Goal: Transaction & Acquisition: Purchase product/service

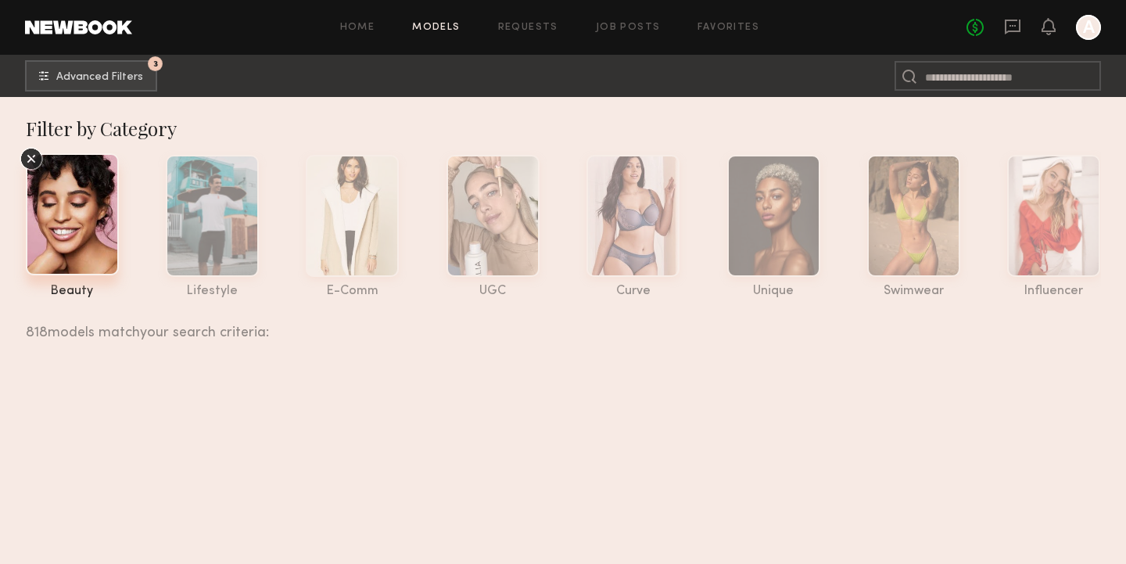
scroll to position [78560, 0]
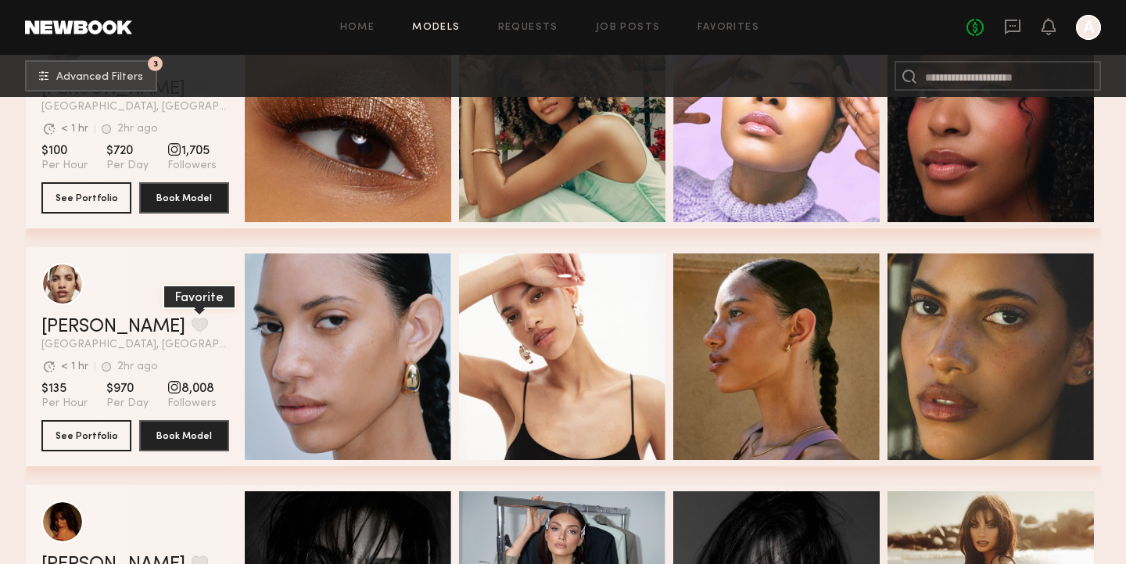
click at [192, 325] on button "grid" at bounding box center [200, 324] width 16 height 14
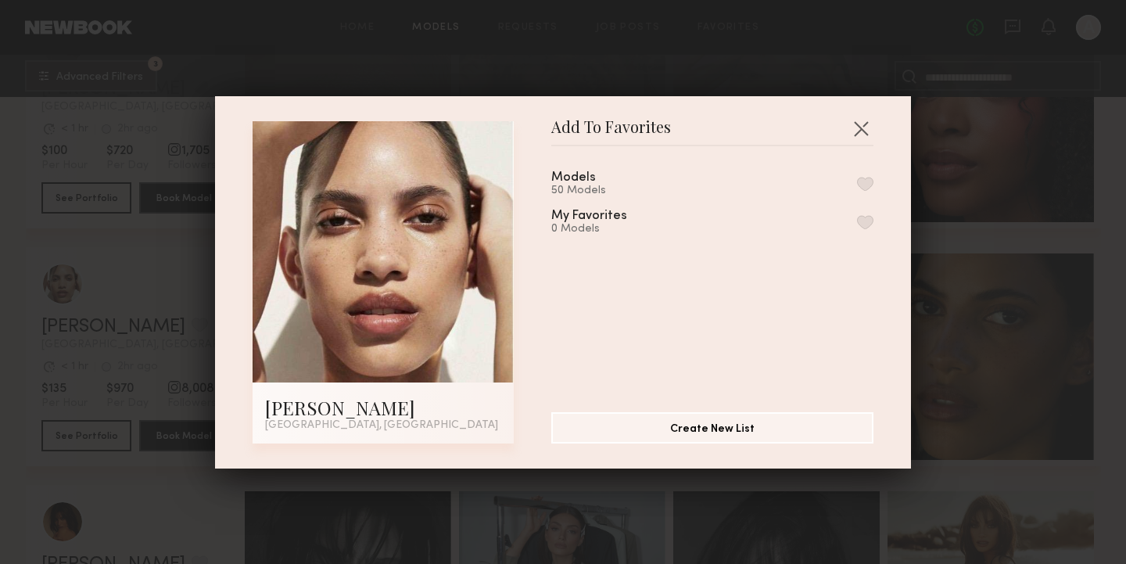
click at [598, 187] on div "50 Models" at bounding box center [592, 191] width 82 height 13
click at [861, 180] on button "button" at bounding box center [865, 184] width 16 height 14
click at [855, 127] on button "button" at bounding box center [860, 128] width 25 height 25
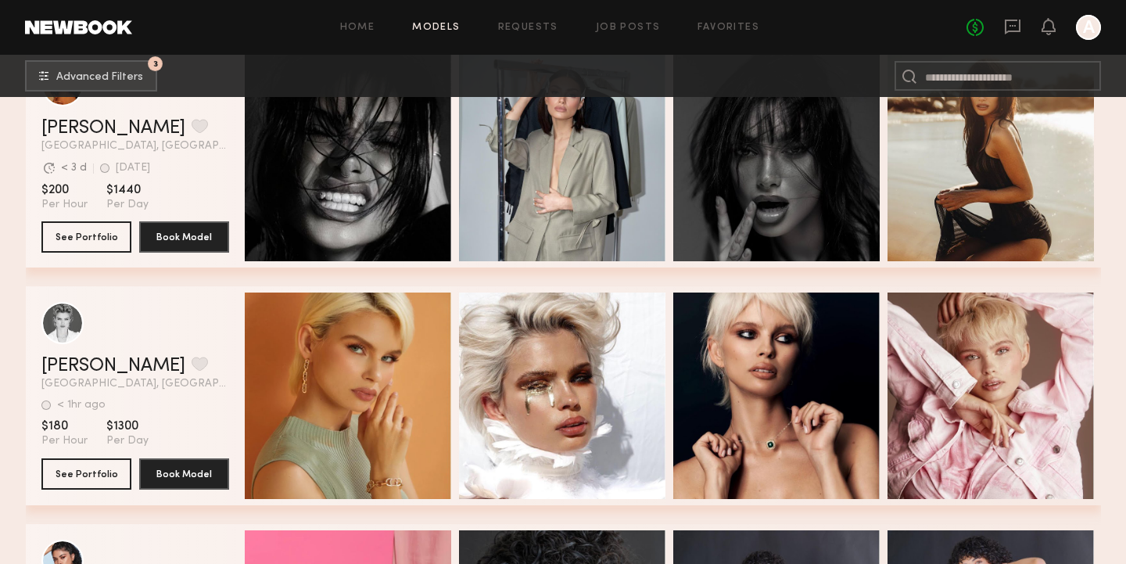
scroll to position [78997, 0]
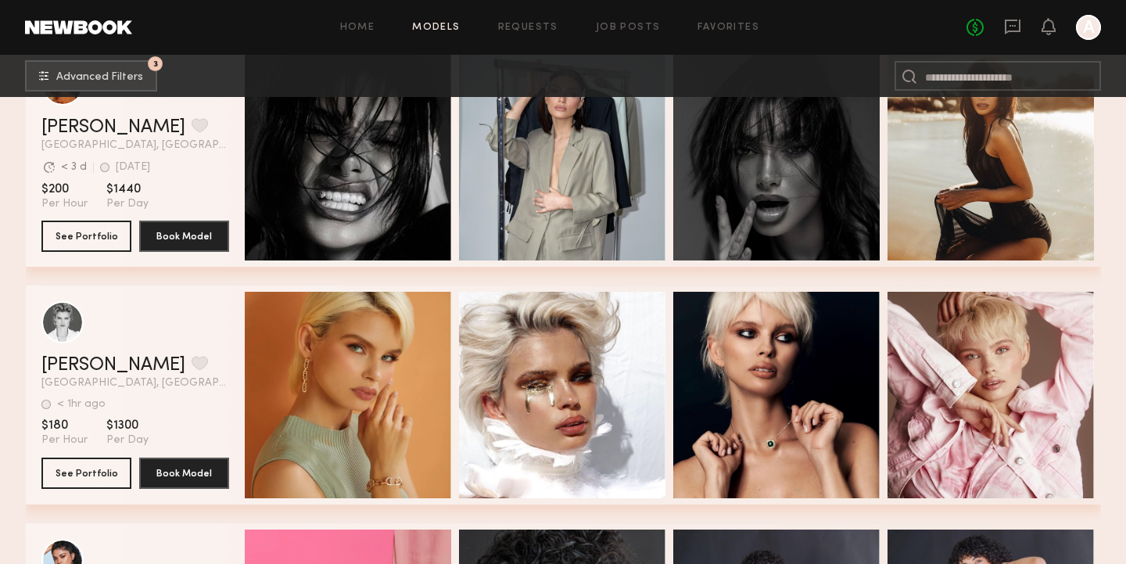
click at [1088, 27] on div at bounding box center [1088, 27] width 25 height 25
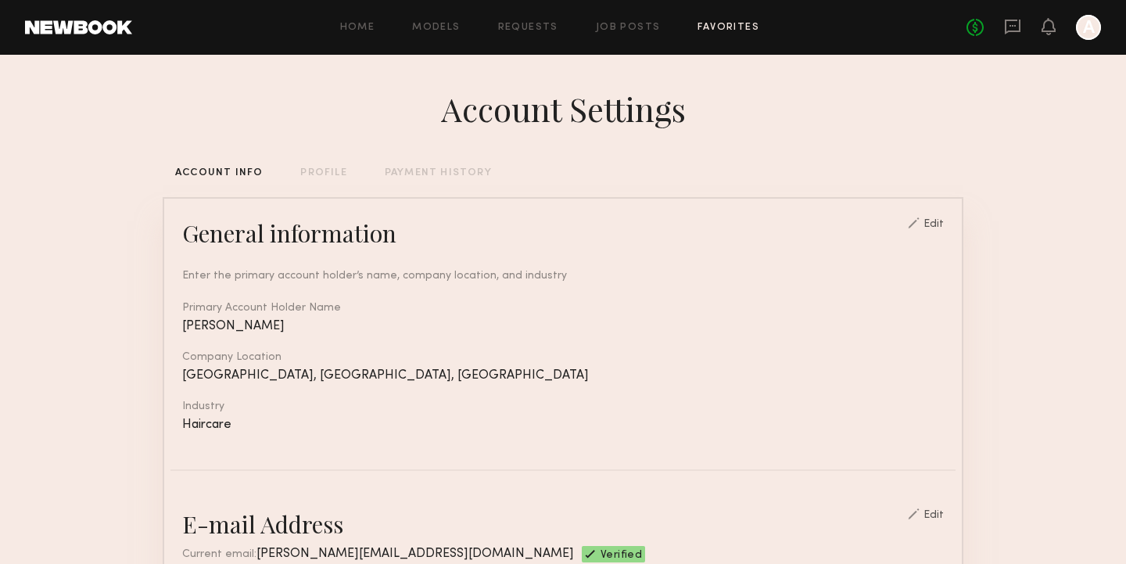
click at [725, 25] on link "Favorites" at bounding box center [728, 28] width 62 height 10
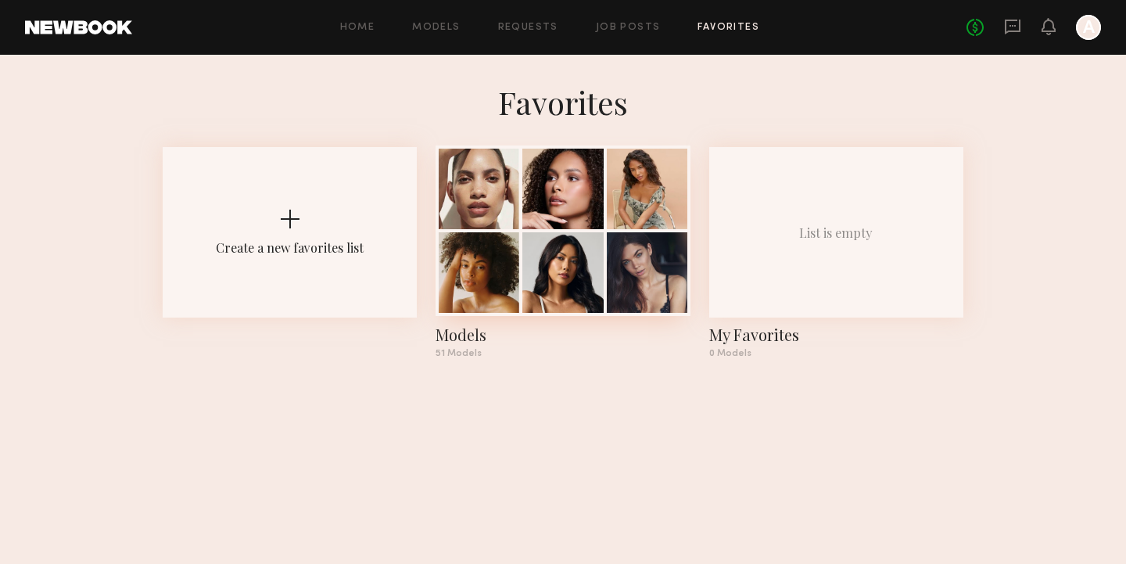
click at [578, 184] on div at bounding box center [562, 189] width 81 height 81
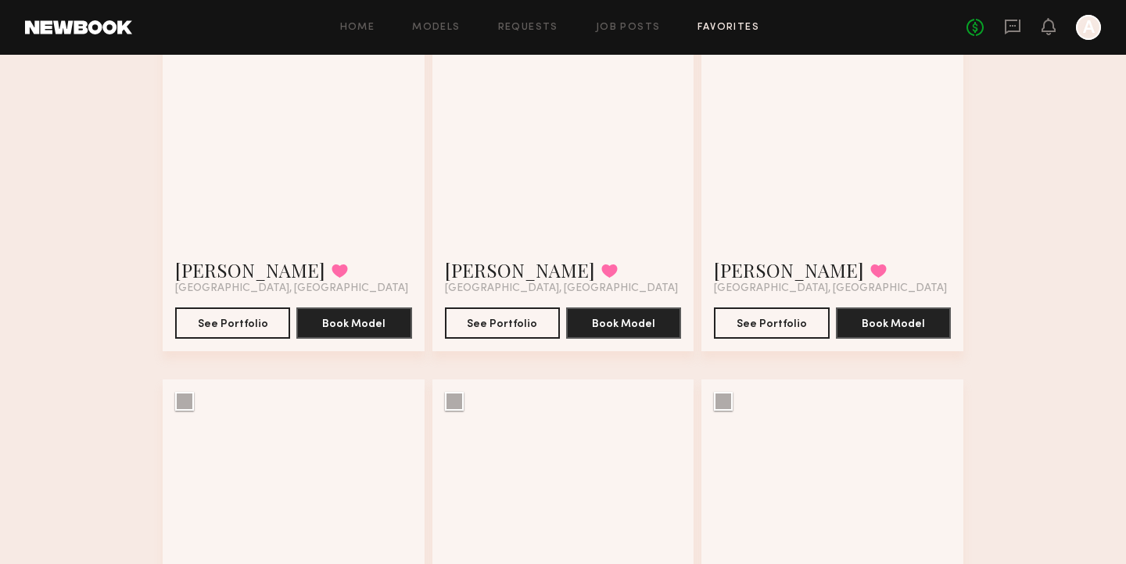
scroll to position [764, 0]
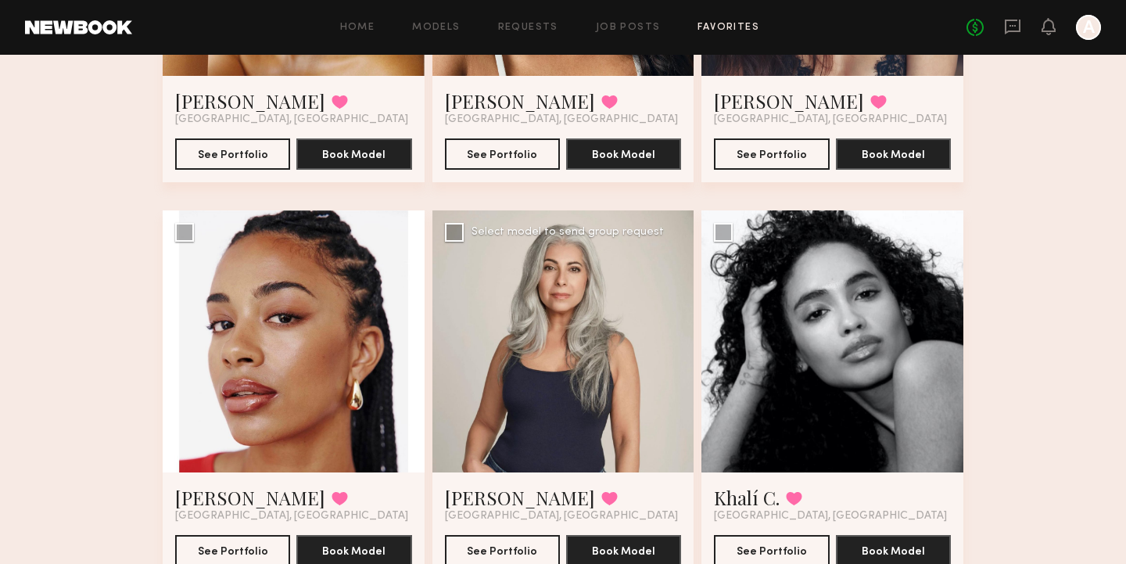
click at [622, 375] on div at bounding box center [563, 341] width 262 height 262
click at [540, 319] on div at bounding box center [563, 341] width 262 height 262
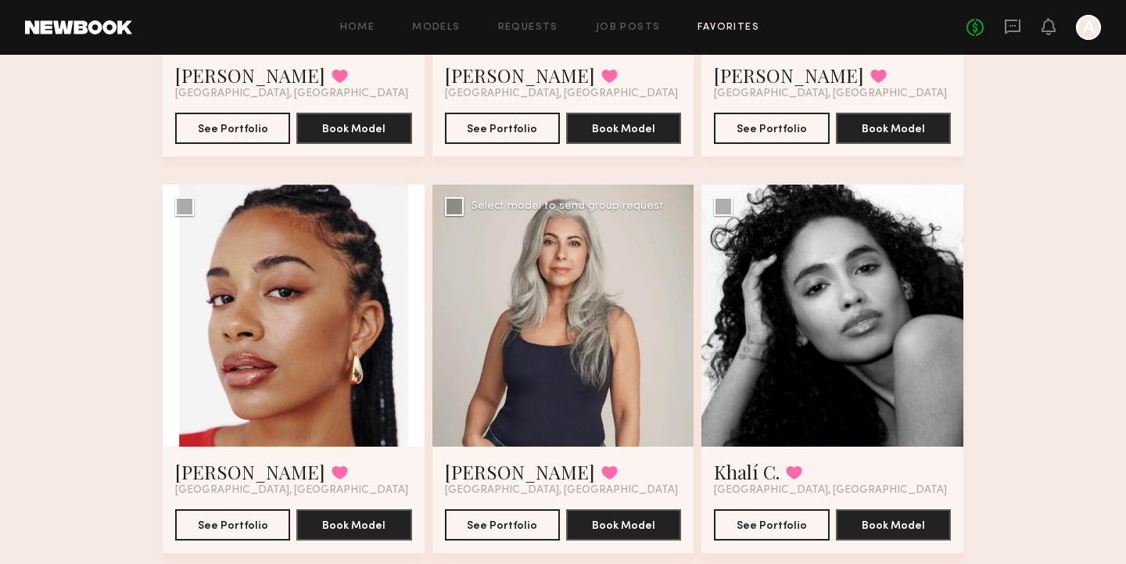
scroll to position [810, 0]
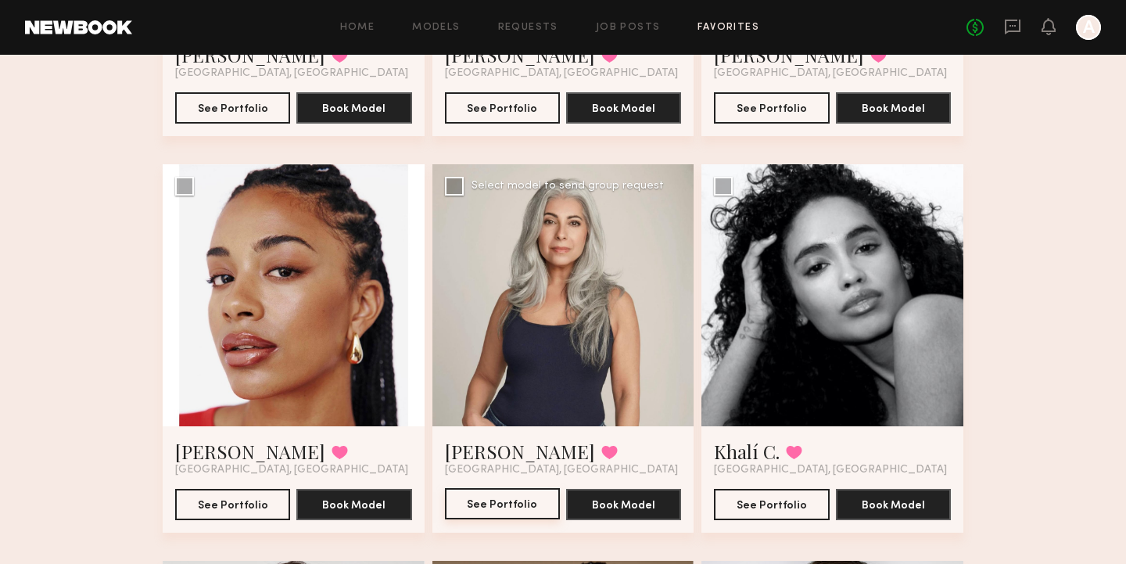
click at [503, 493] on button "See Portfolio" at bounding box center [502, 503] width 115 height 31
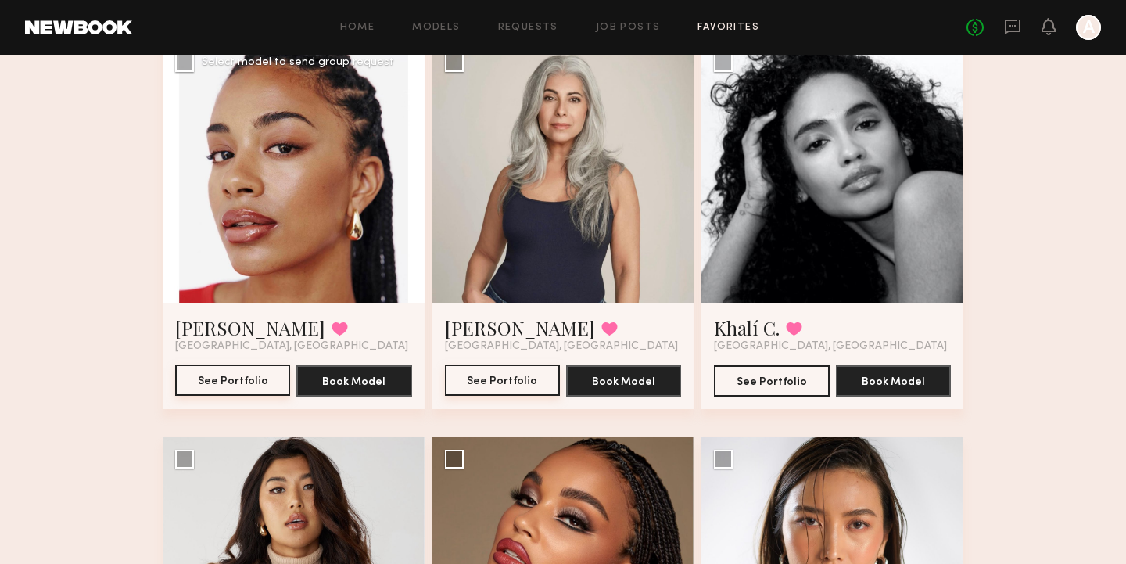
scroll to position [902, 0]
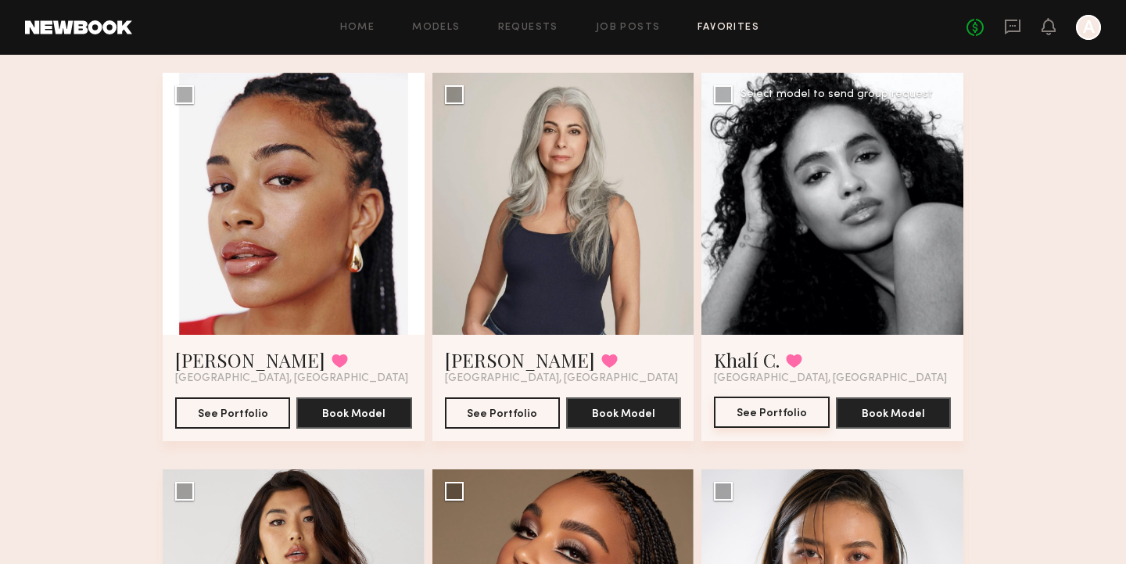
click at [783, 404] on button "See Portfolio" at bounding box center [771, 411] width 115 height 31
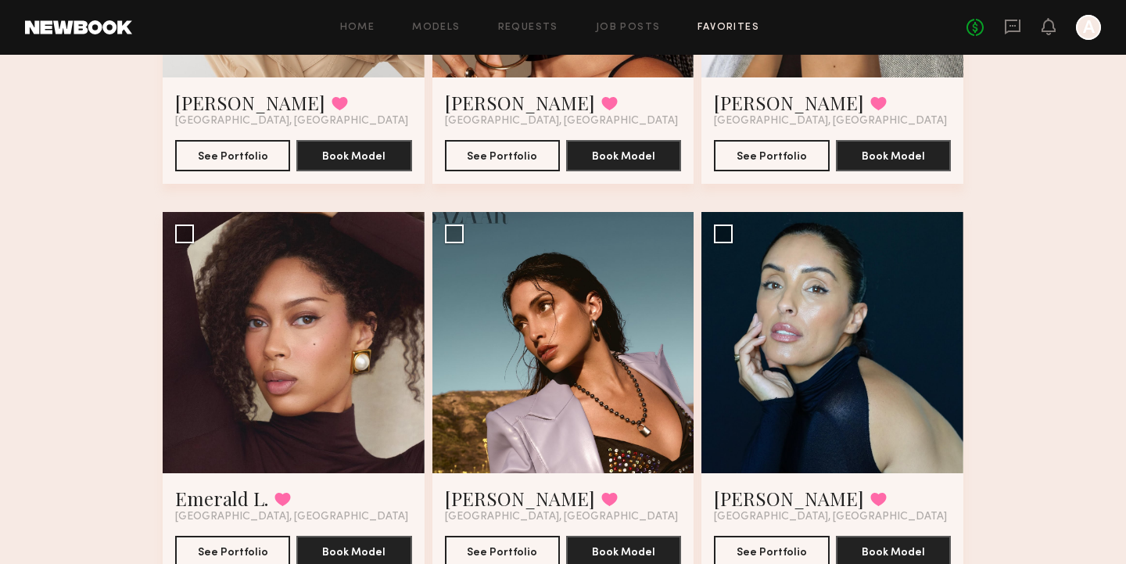
scroll to position [1558, 0]
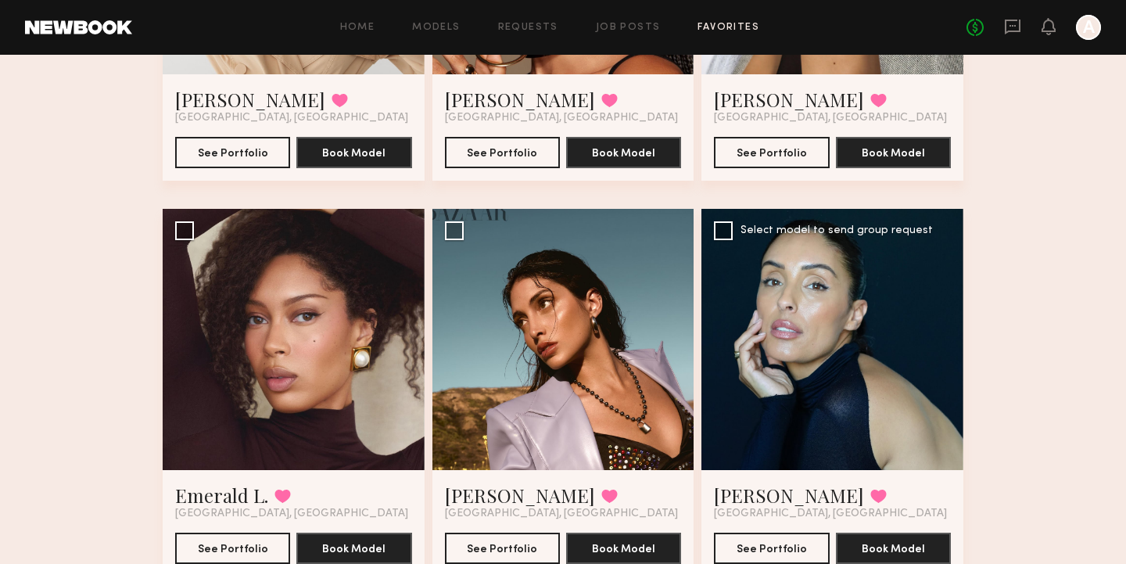
click at [784, 422] on div at bounding box center [832, 340] width 262 height 262
click at [773, 550] on button "See Portfolio" at bounding box center [771, 547] width 115 height 31
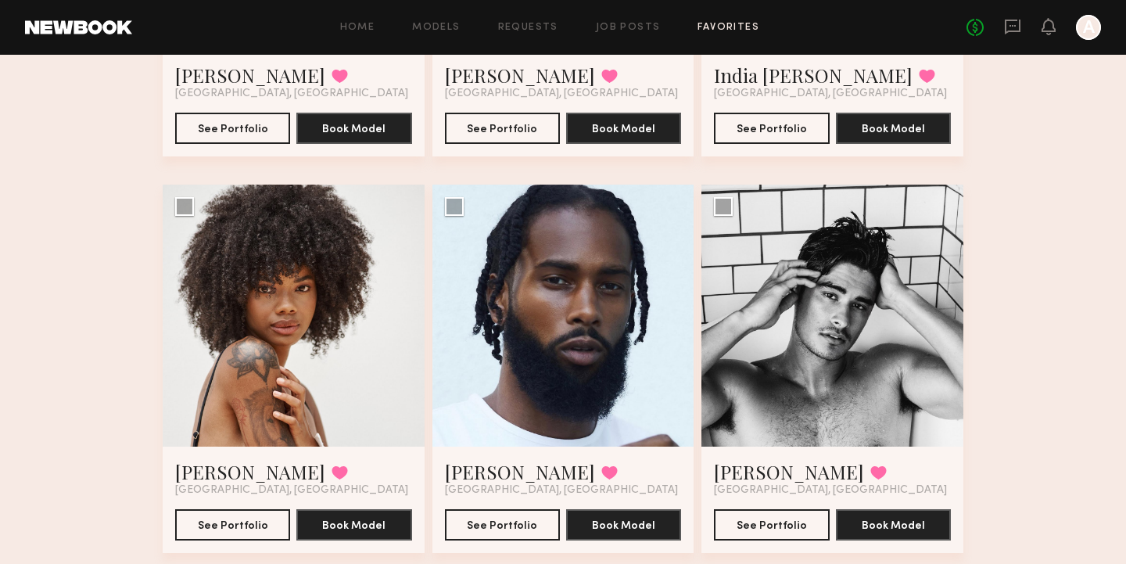
scroll to position [3562, 0]
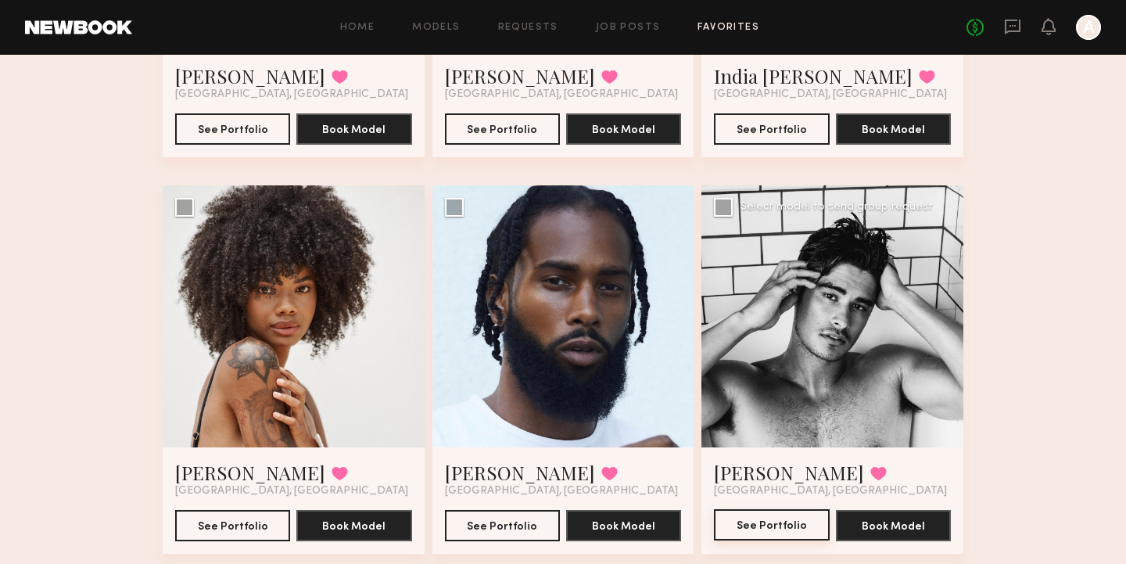
click at [775, 519] on button "See Portfolio" at bounding box center [771, 524] width 115 height 31
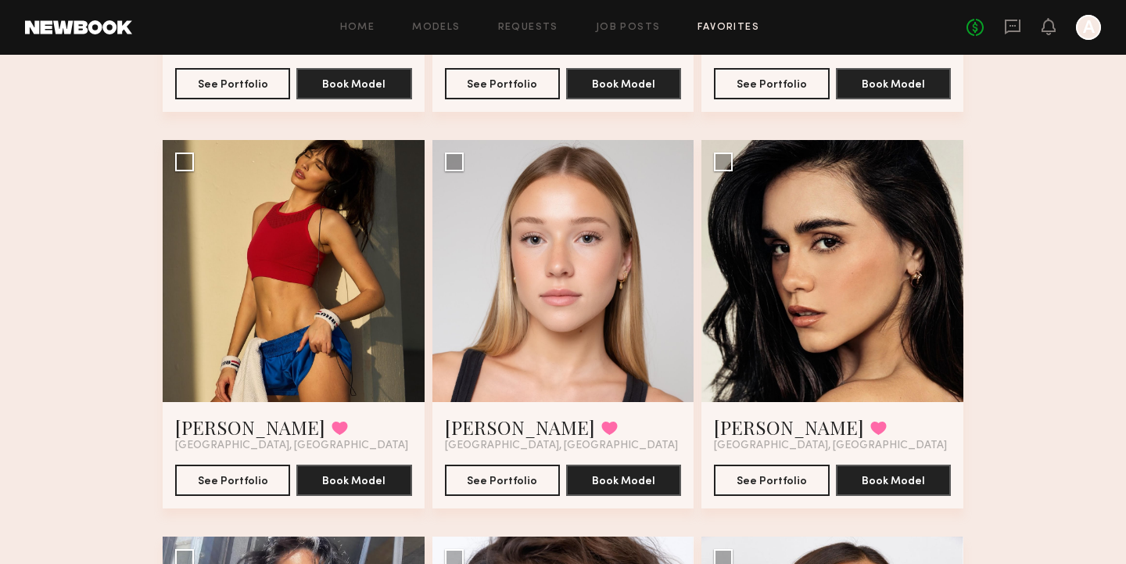
scroll to position [1569, 0]
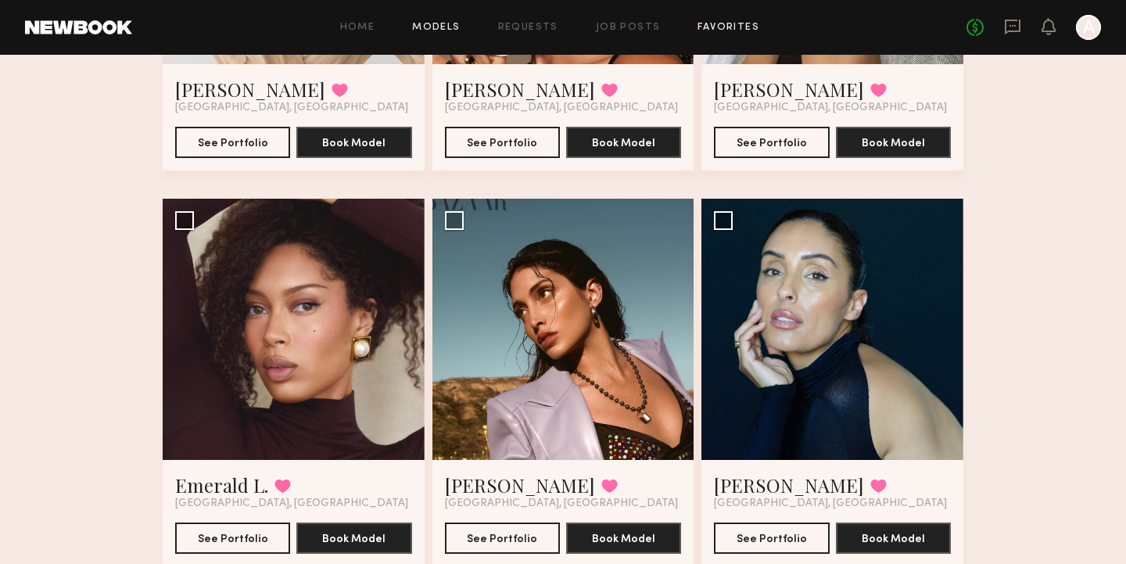
click at [430, 27] on link "Models" at bounding box center [436, 28] width 48 height 10
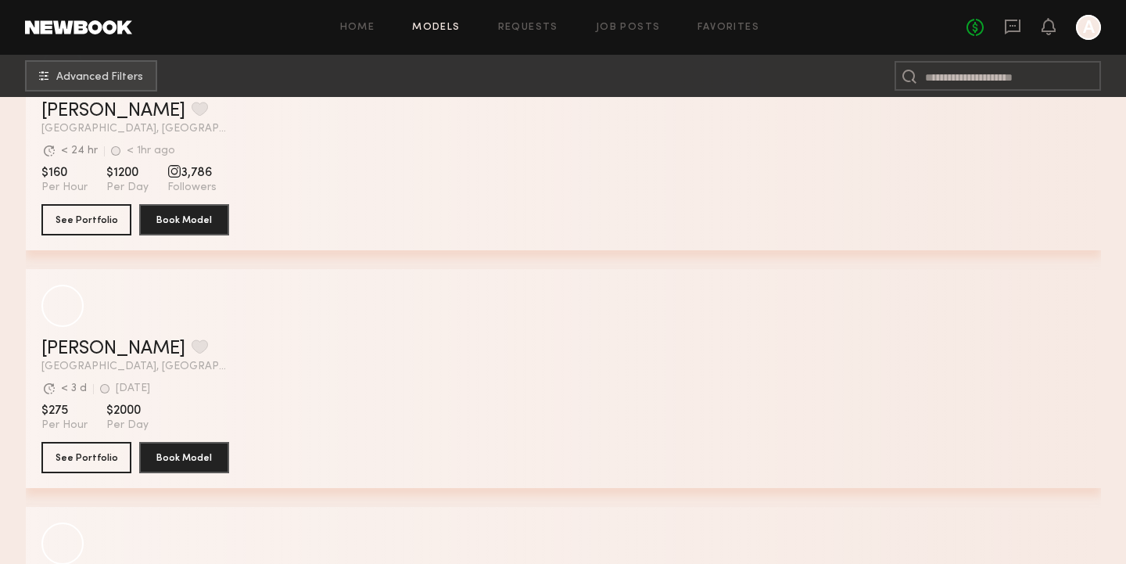
scroll to position [6907, 0]
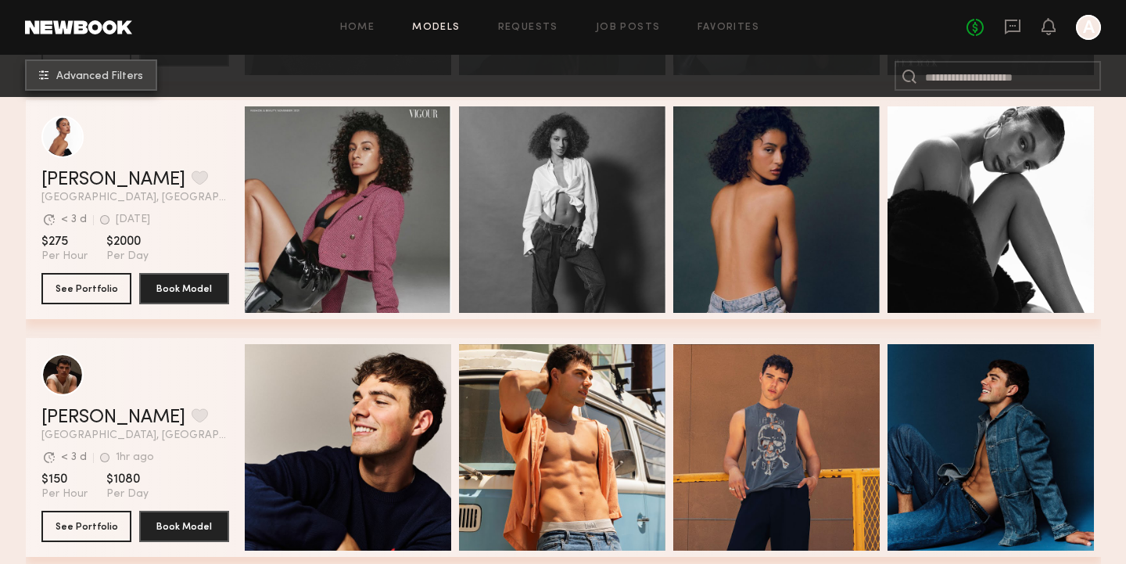
click at [126, 84] on button "Advanced Filters" at bounding box center [91, 74] width 132 height 31
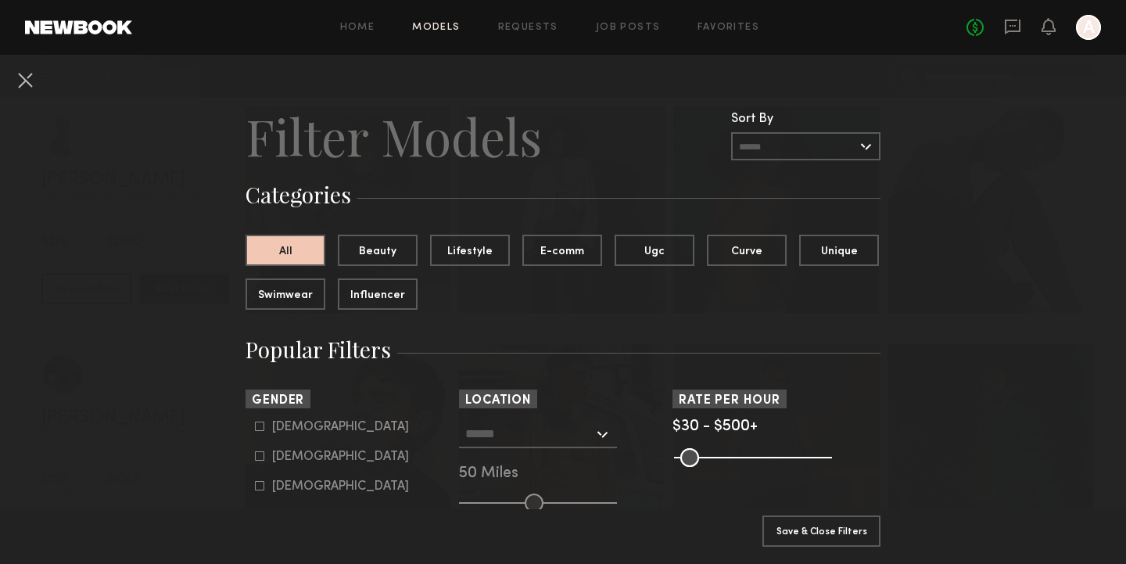
click at [283, 429] on div "[DEMOGRAPHIC_DATA]" at bounding box center [340, 426] width 137 height 9
type input "*"
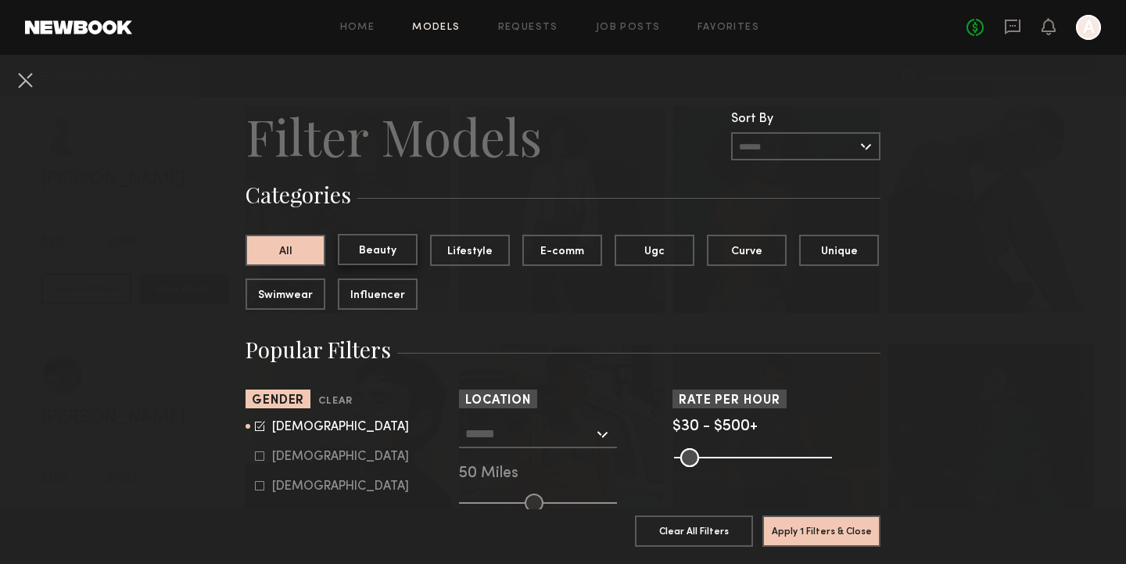
click at [388, 250] on button "Beauty" at bounding box center [378, 249] width 80 height 31
click at [314, 252] on button "All" at bounding box center [286, 249] width 80 height 31
click at [522, 435] on input "text" at bounding box center [529, 433] width 128 height 27
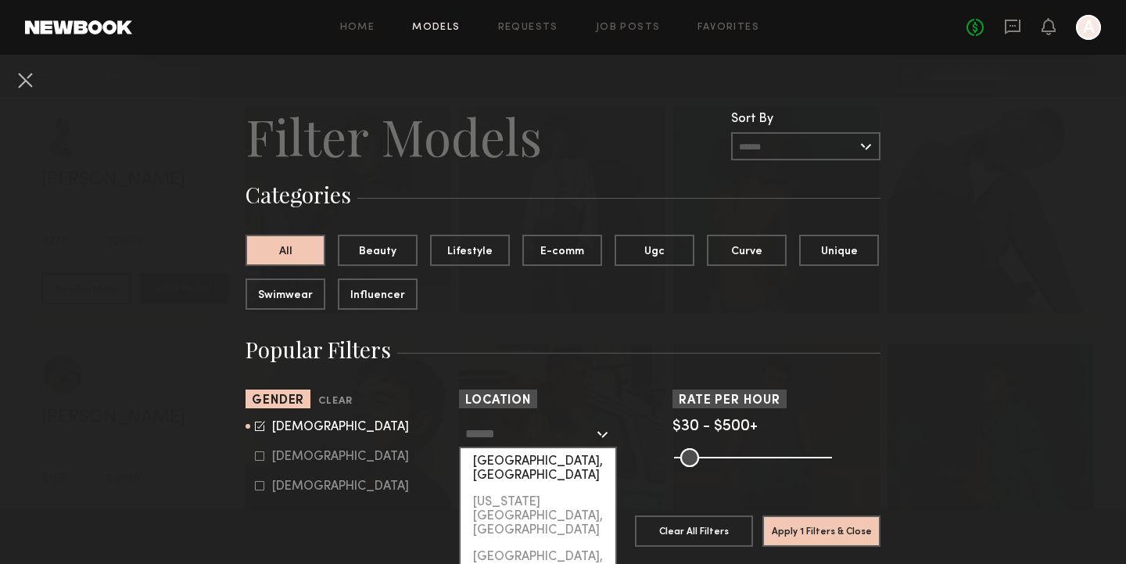
click at [530, 461] on div "[GEOGRAPHIC_DATA], [GEOGRAPHIC_DATA]" at bounding box center [538, 468] width 155 height 41
type input "**********"
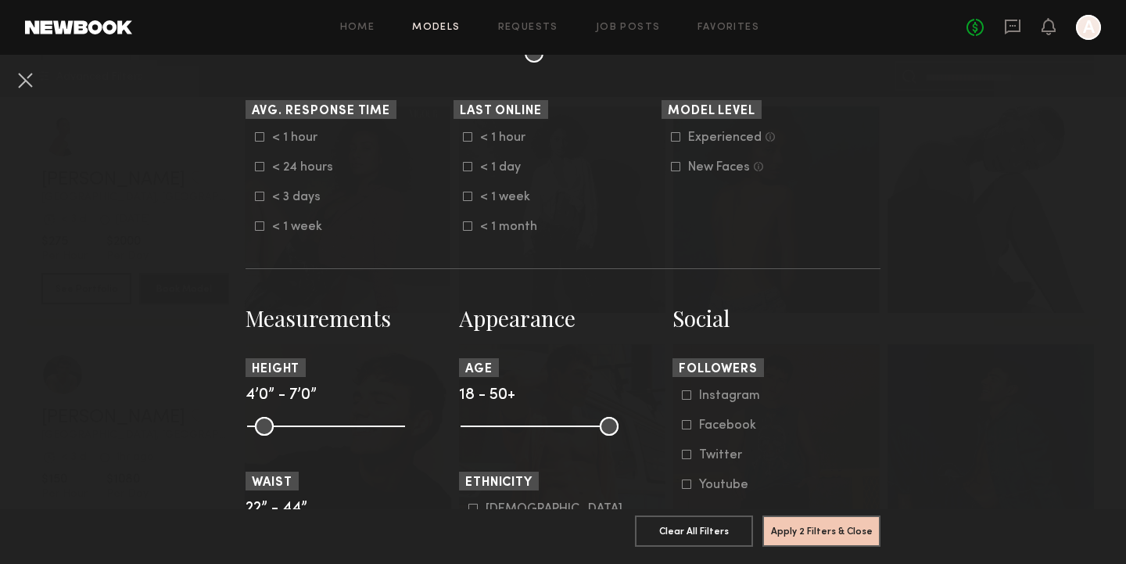
scroll to position [468, 0]
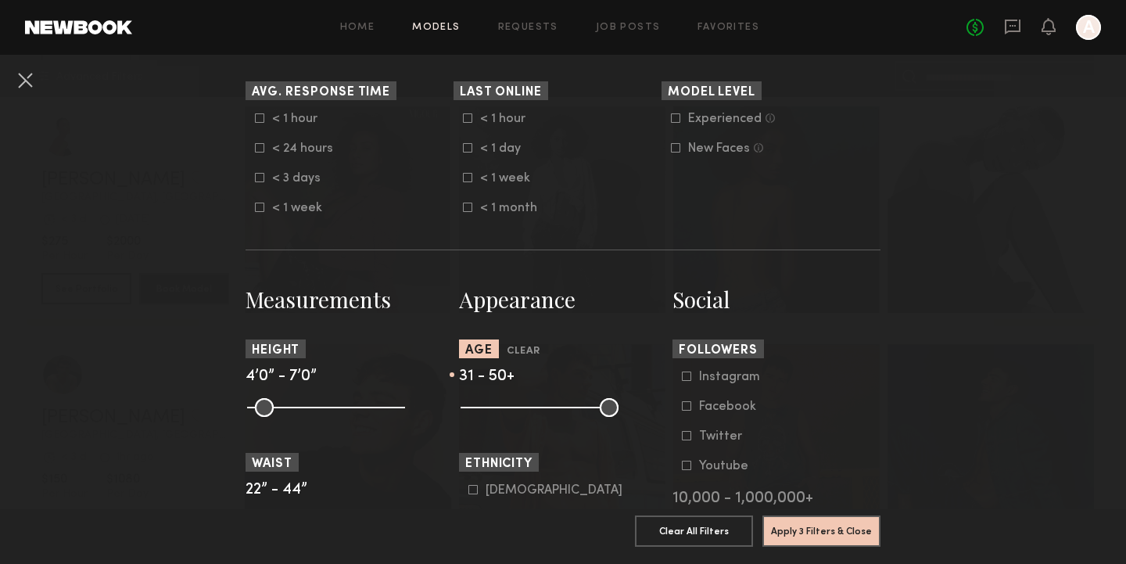
drag, startPoint x: 468, startPoint y: 411, endPoint x: 525, endPoint y: 414, distance: 57.1
type input "**"
click at [525, 414] on input "range" at bounding box center [540, 407] width 158 height 19
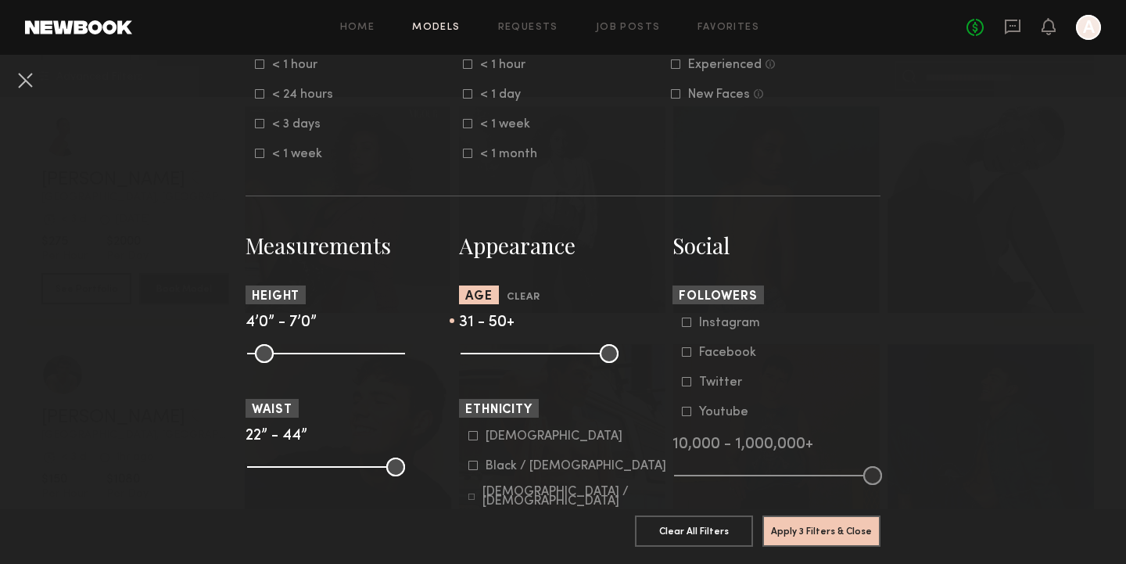
scroll to position [529, 0]
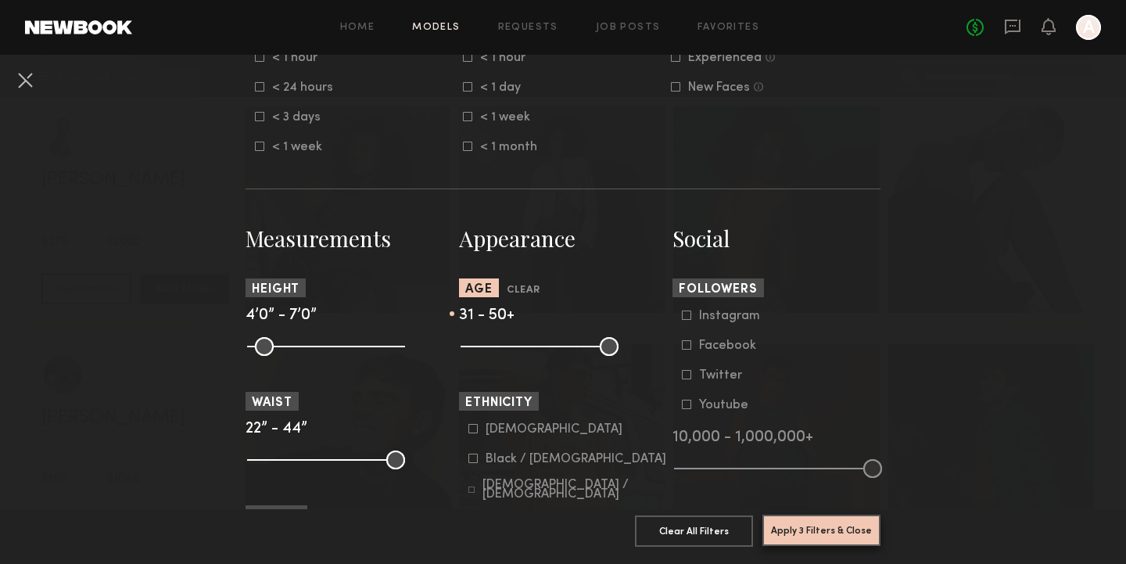
click at [787, 535] on button "Apply 3 Filters & Close" at bounding box center [821, 529] width 118 height 31
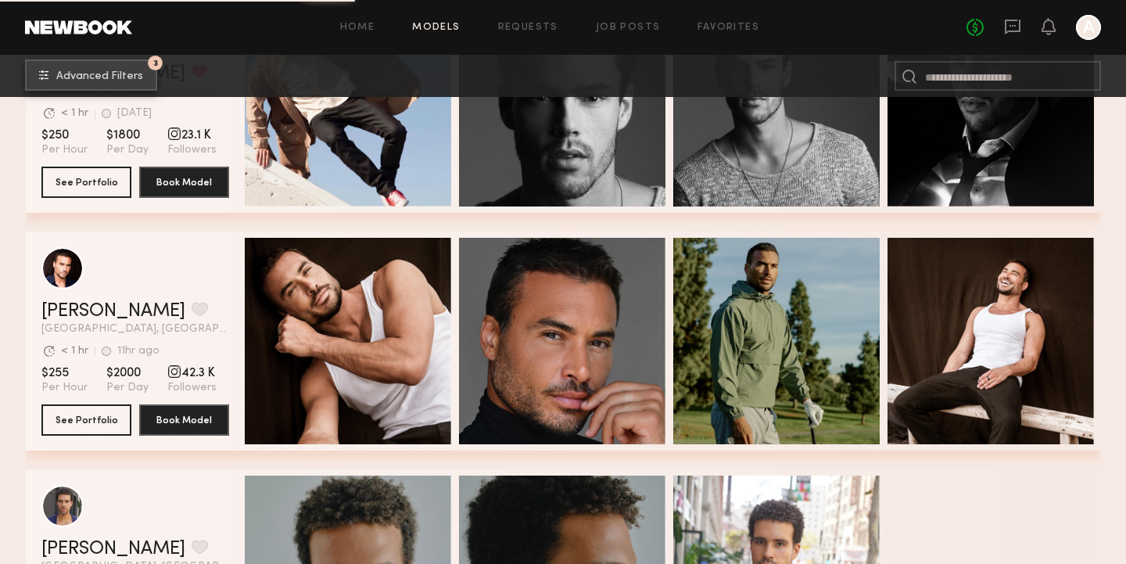
scroll to position [2134, 0]
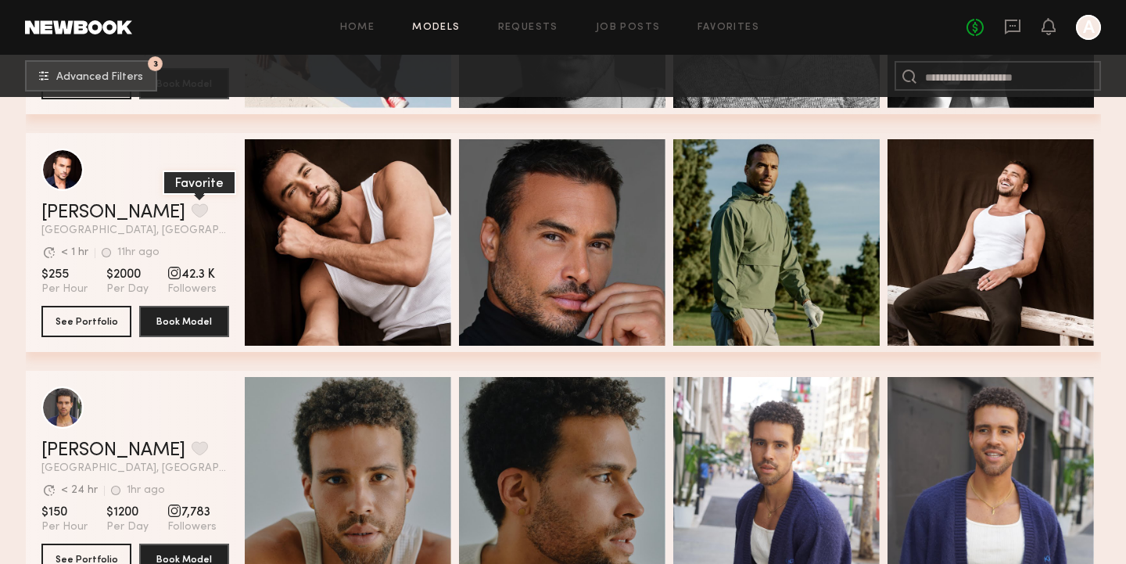
click at [192, 216] on button "grid" at bounding box center [200, 210] width 16 height 14
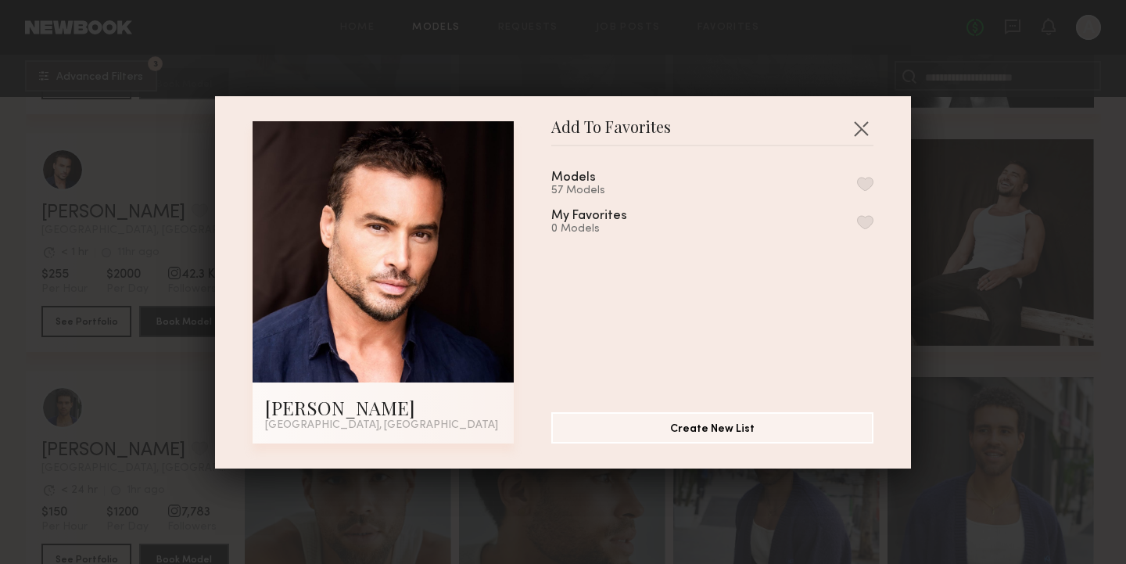
click at [867, 182] on button "button" at bounding box center [865, 184] width 16 height 14
click at [862, 134] on button "button" at bounding box center [860, 128] width 25 height 25
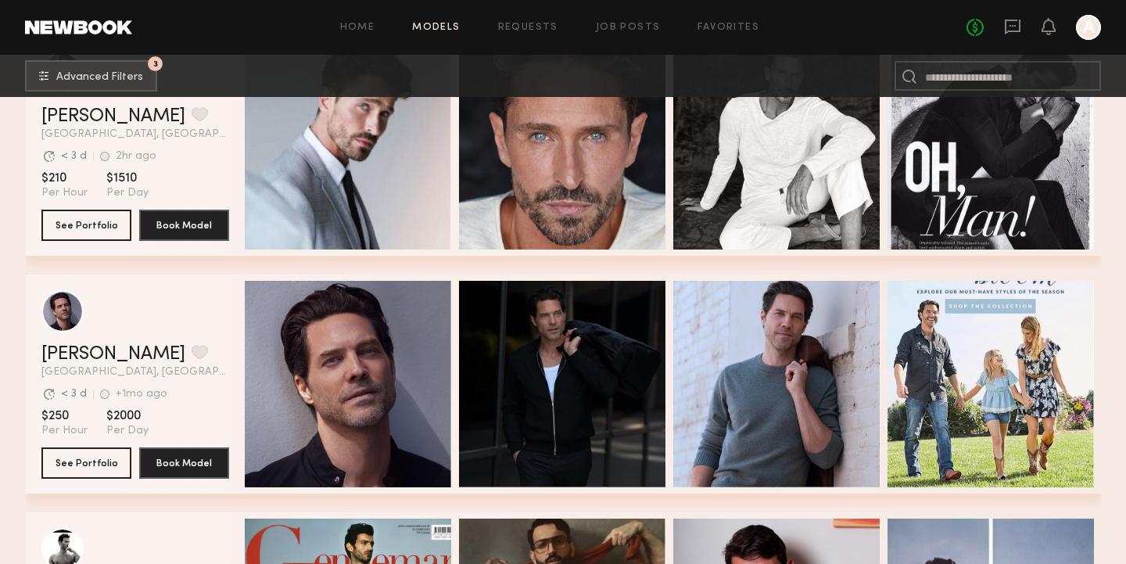
scroll to position [2944, 0]
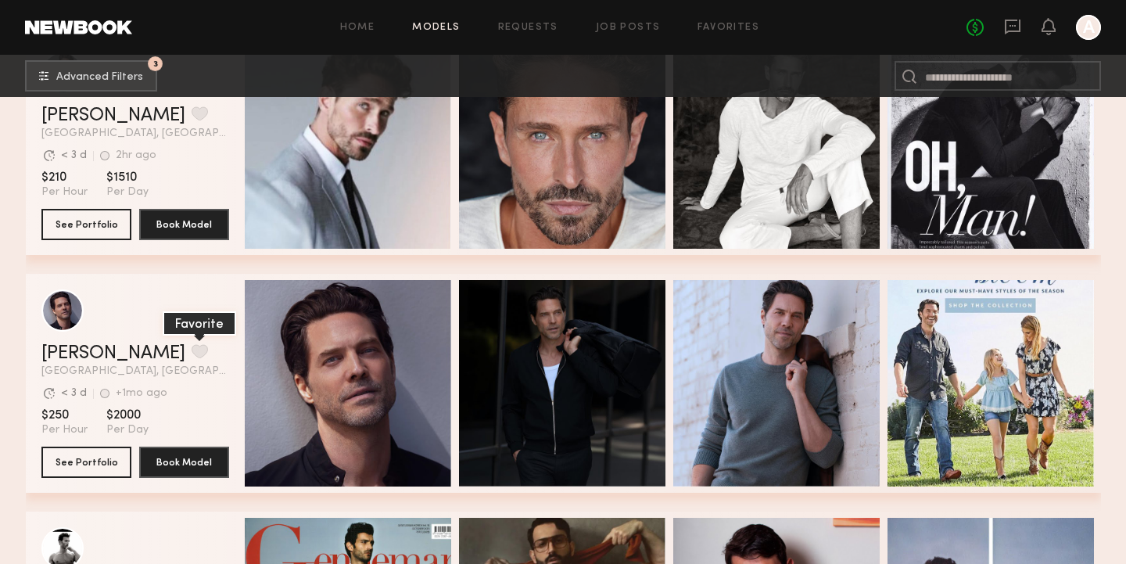
click at [192, 353] on button "grid" at bounding box center [200, 351] width 16 height 14
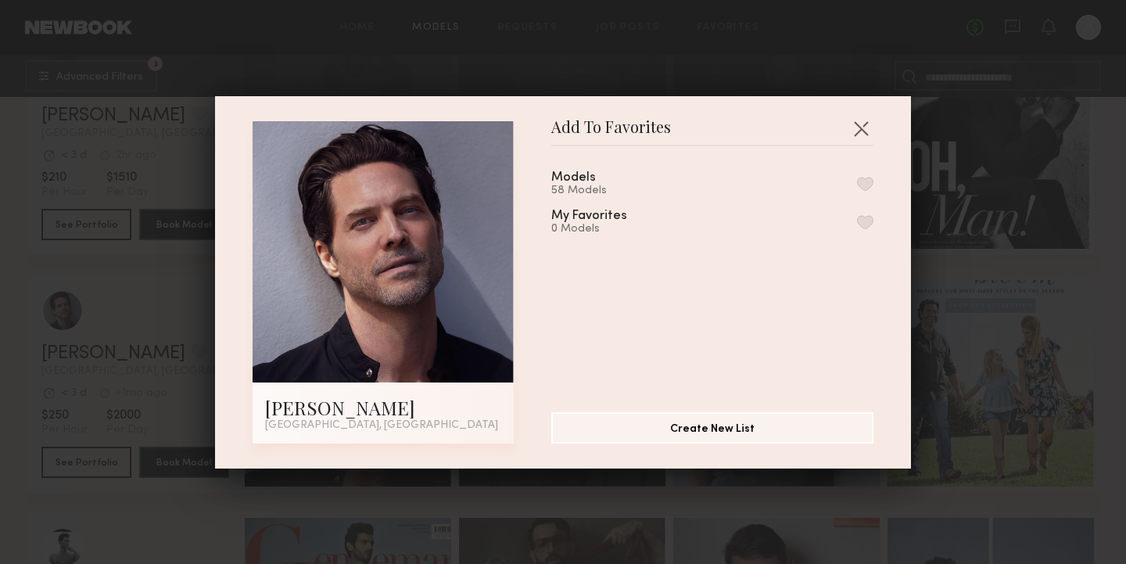
click at [862, 183] on button "button" at bounding box center [865, 184] width 16 height 14
click at [866, 128] on button "button" at bounding box center [860, 128] width 25 height 25
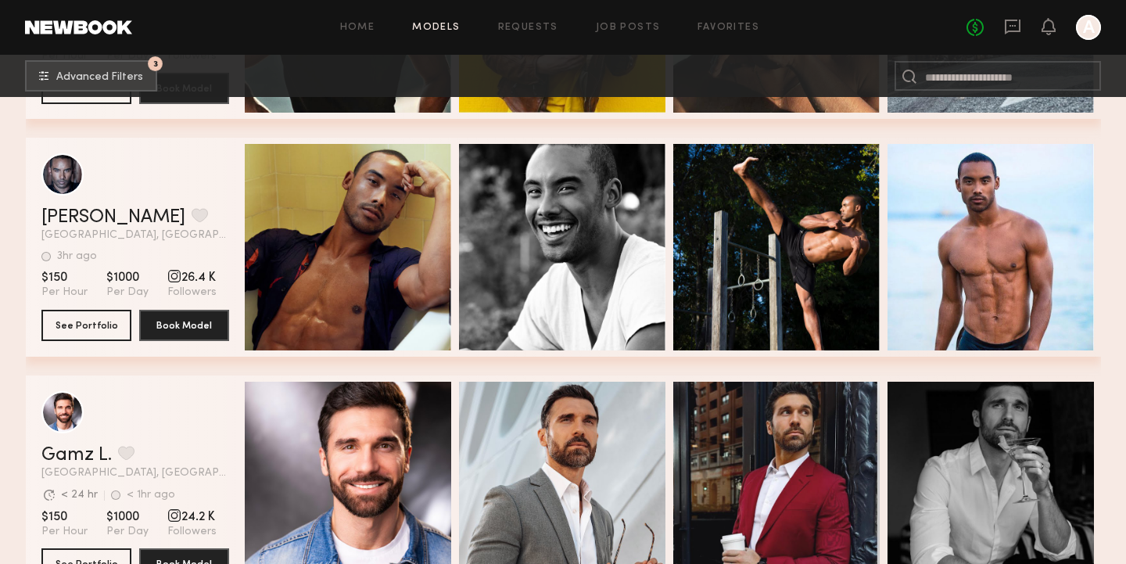
scroll to position [4150, 0]
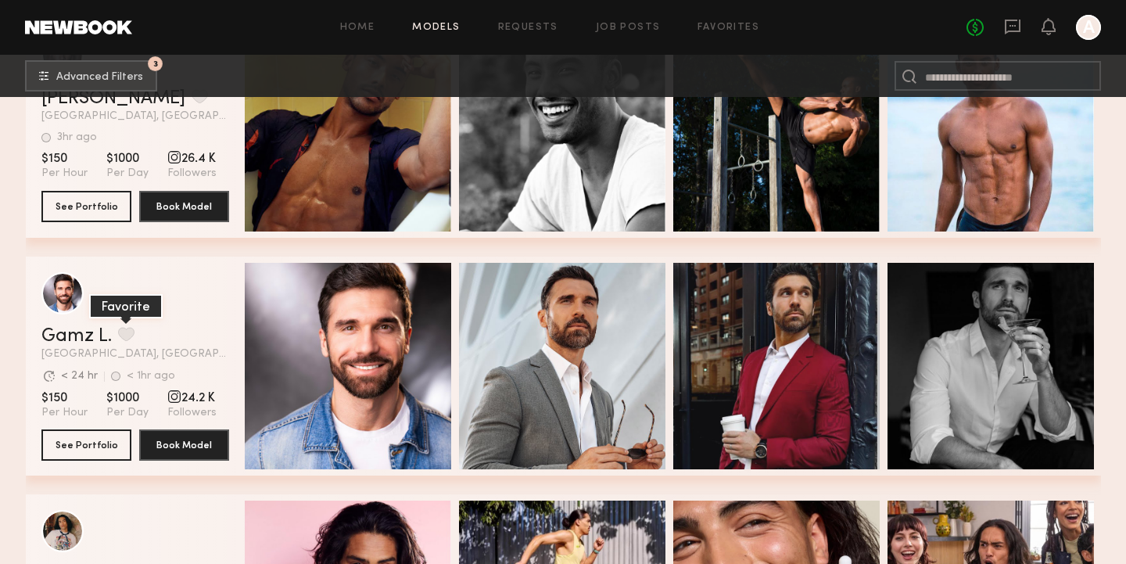
click at [123, 330] on button "grid" at bounding box center [126, 334] width 16 height 14
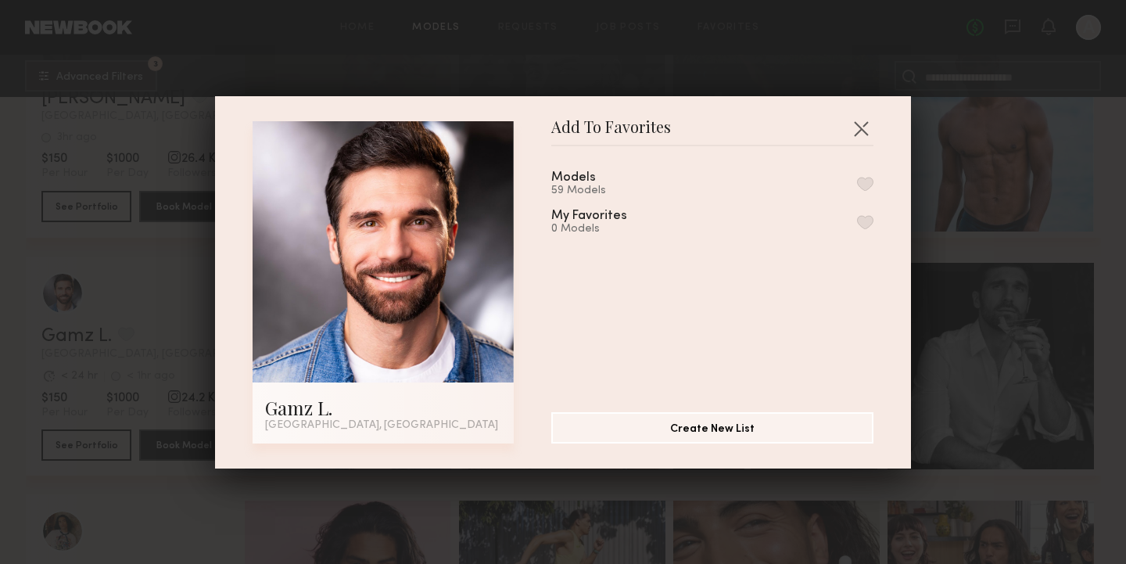
click at [868, 181] on button "button" at bounding box center [865, 184] width 16 height 14
click at [856, 127] on button "button" at bounding box center [860, 128] width 25 height 25
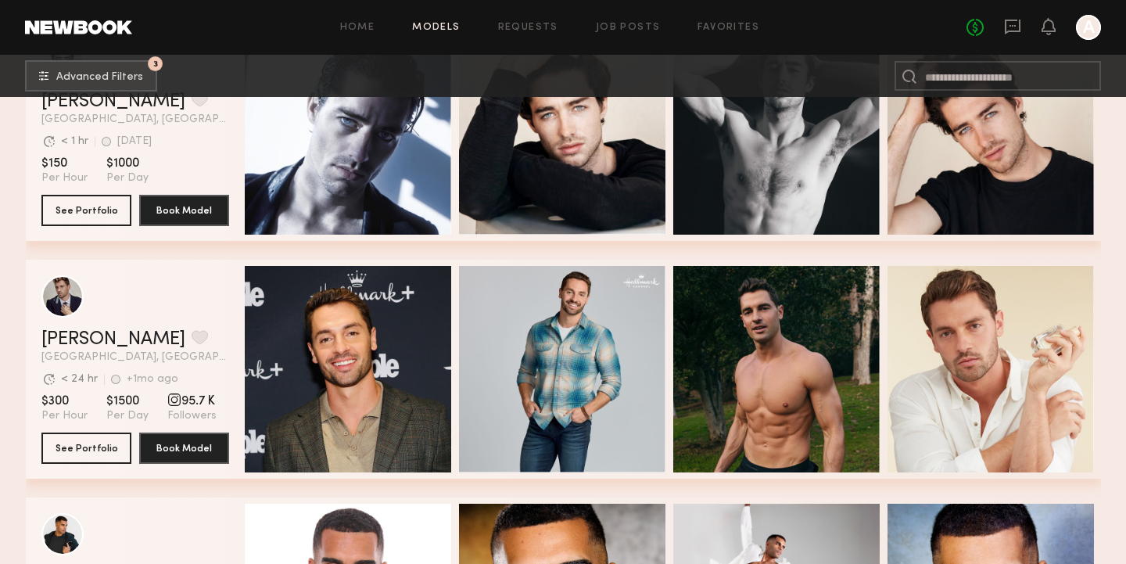
scroll to position [5138, 0]
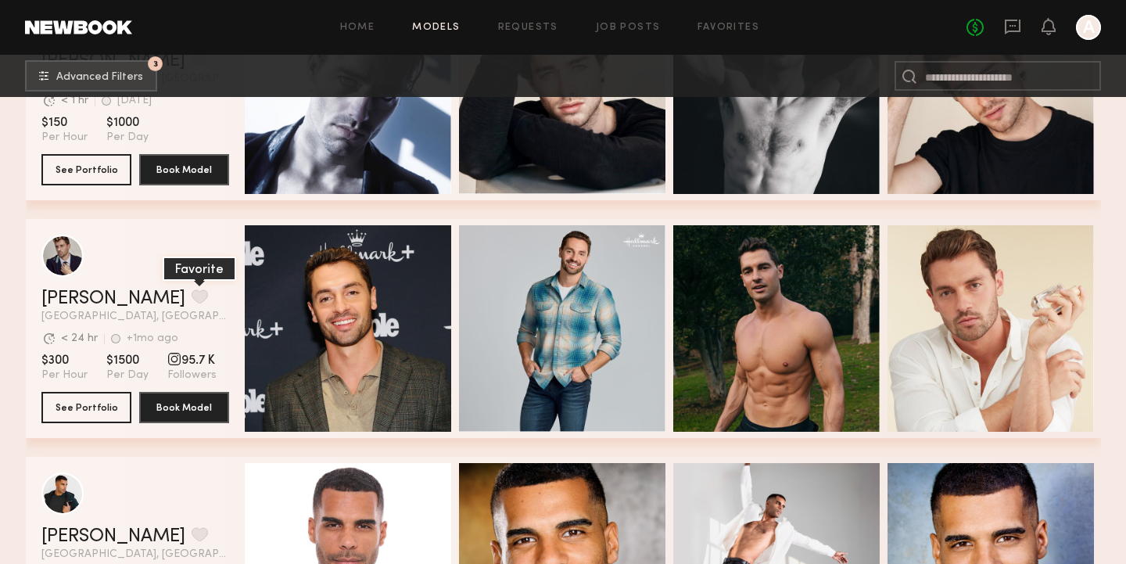
click at [192, 296] on button "grid" at bounding box center [200, 296] width 16 height 14
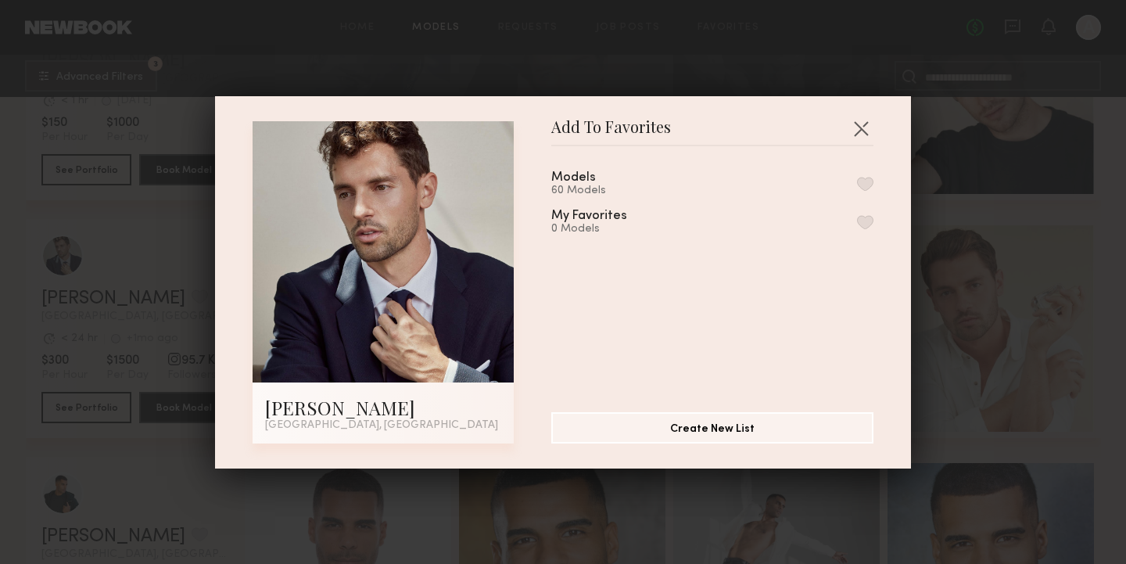
click at [862, 180] on button "button" at bounding box center [865, 184] width 16 height 14
click at [862, 125] on button "button" at bounding box center [860, 128] width 25 height 25
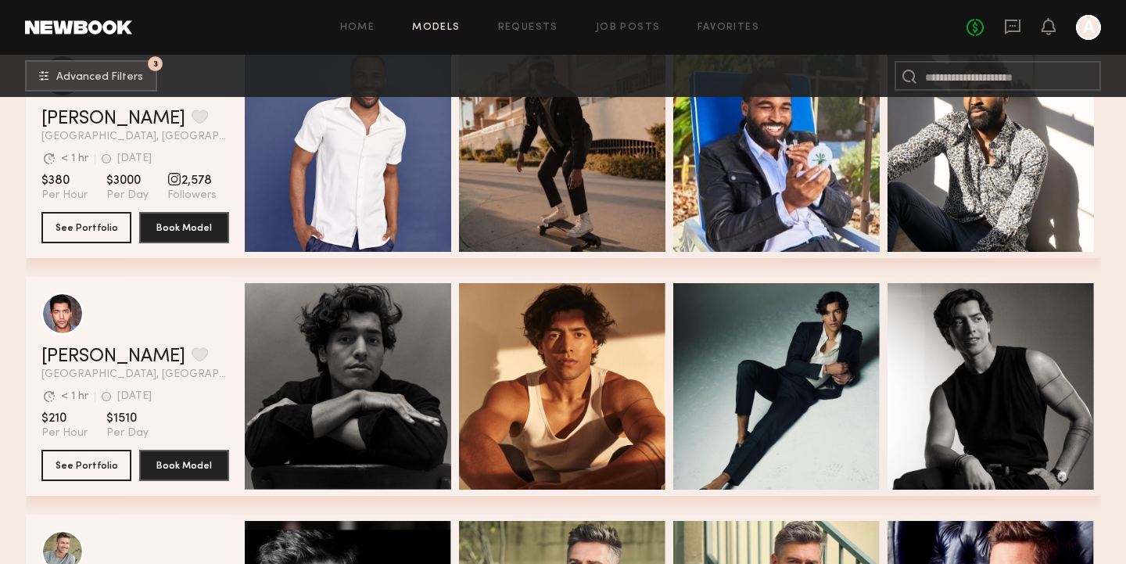
scroll to position [6486, 0]
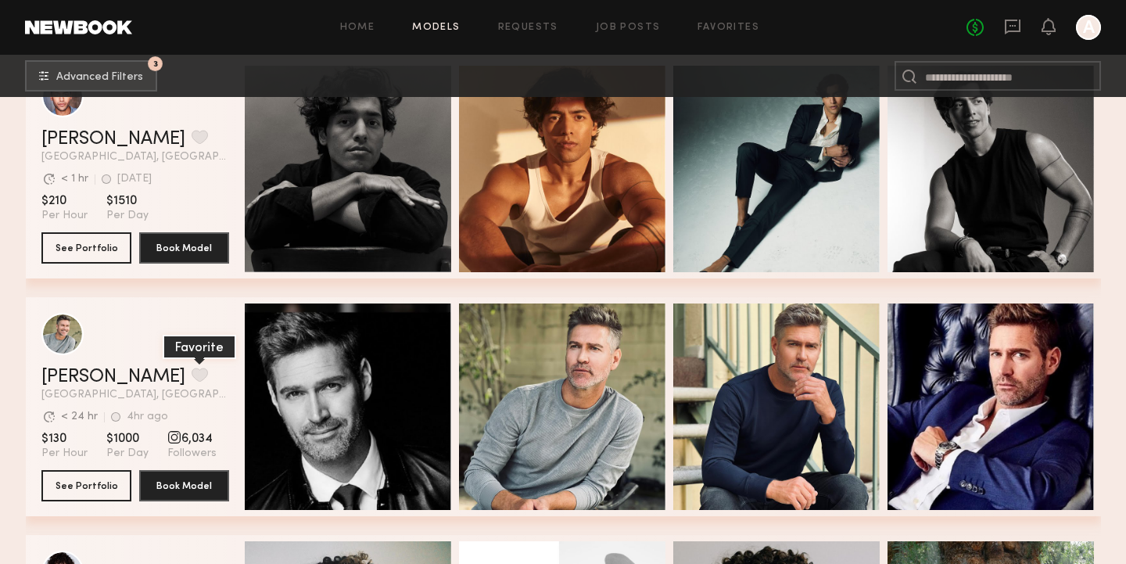
click at [192, 371] on button "grid" at bounding box center [200, 374] width 16 height 14
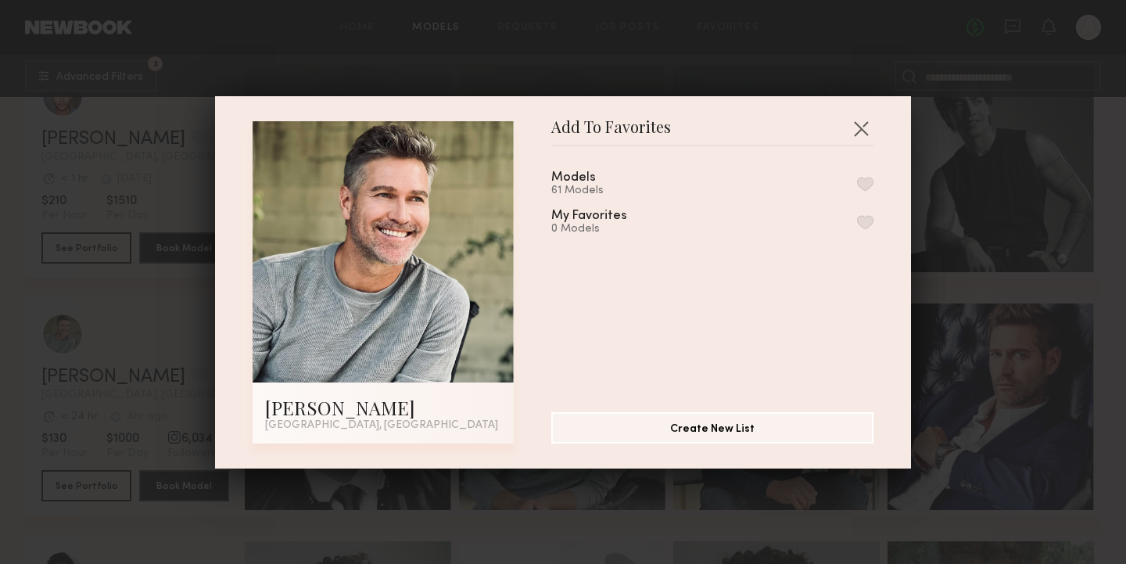
click at [862, 179] on button "button" at bounding box center [865, 184] width 16 height 14
click at [868, 133] on button "button" at bounding box center [860, 128] width 25 height 25
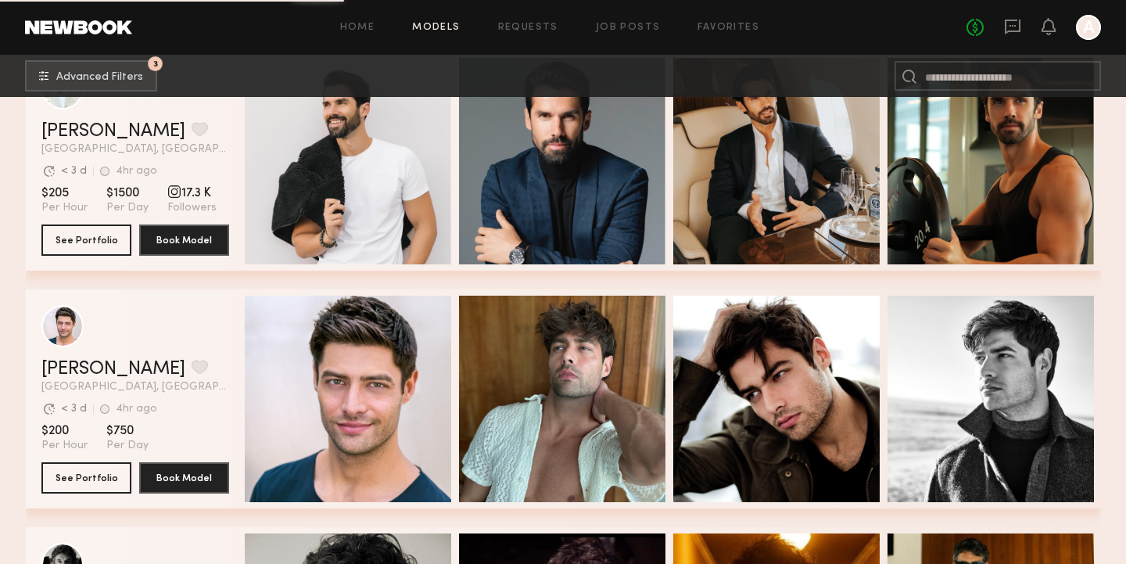
scroll to position [7692, 0]
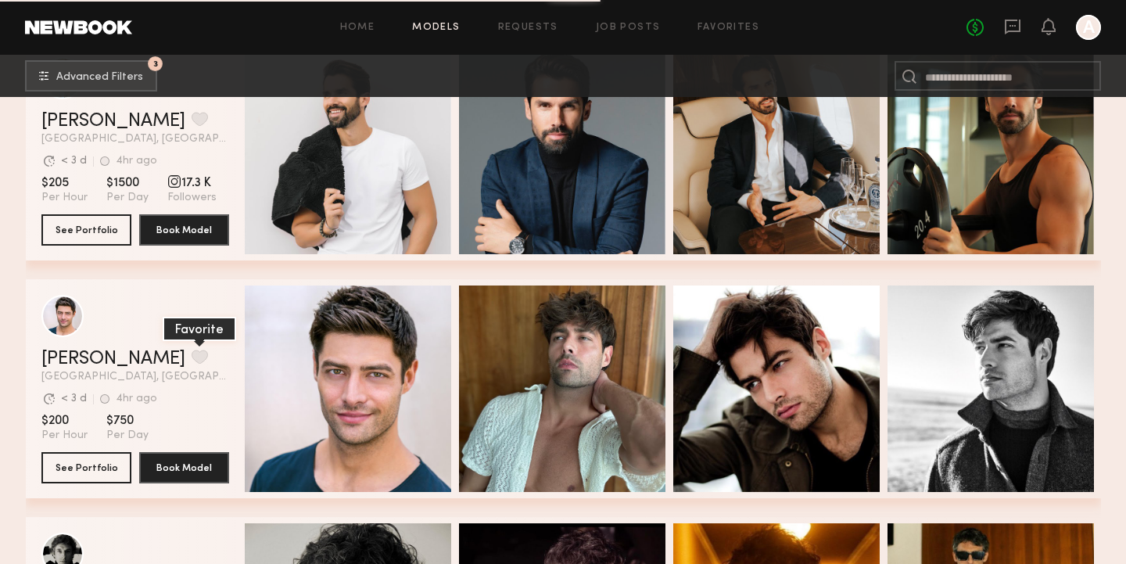
click at [192, 354] on button "grid" at bounding box center [200, 357] width 16 height 14
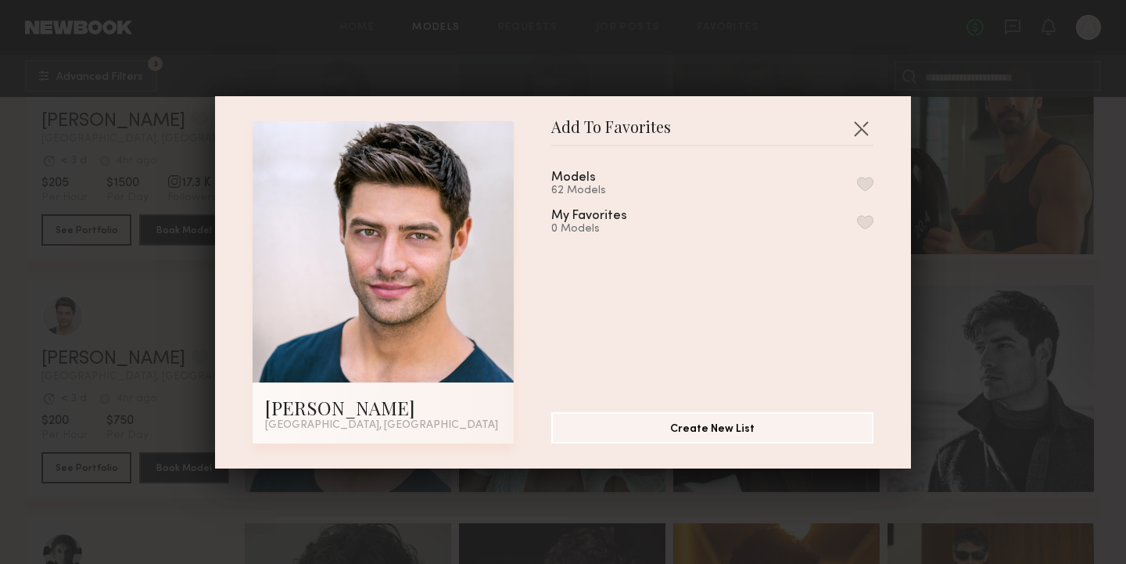
click at [883, 181] on div "Models 62 Models My Favorites 0 Models" at bounding box center [720, 273] width 338 height 228
click at [874, 180] on div "Models 62 Models My Favorites 0 Models" at bounding box center [720, 273] width 338 height 228
click at [868, 179] on button "button" at bounding box center [865, 184] width 16 height 14
click at [856, 131] on button "button" at bounding box center [860, 128] width 25 height 25
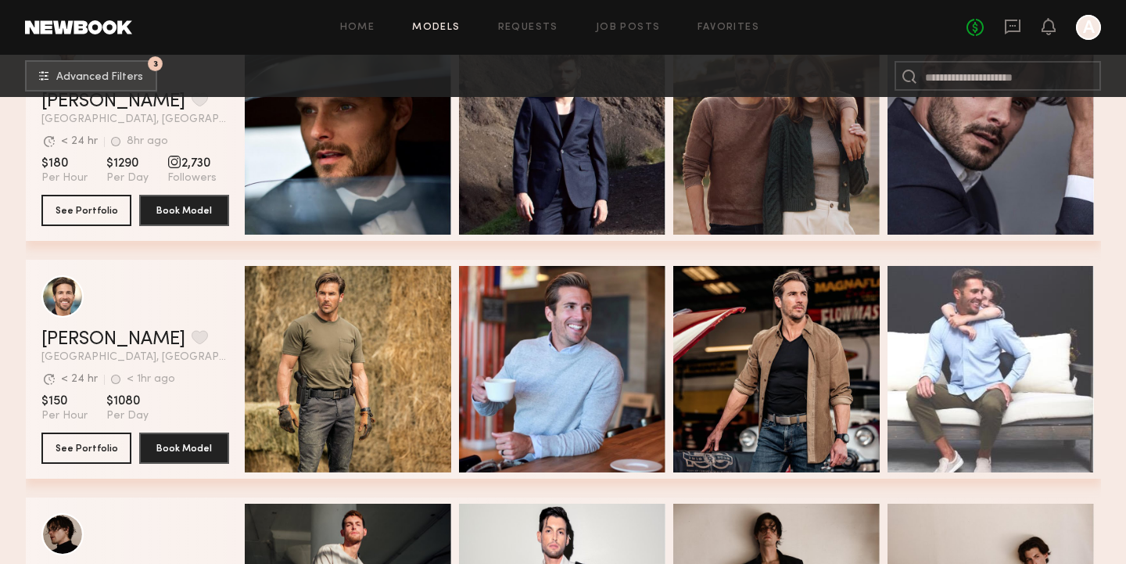
scroll to position [8900, 0]
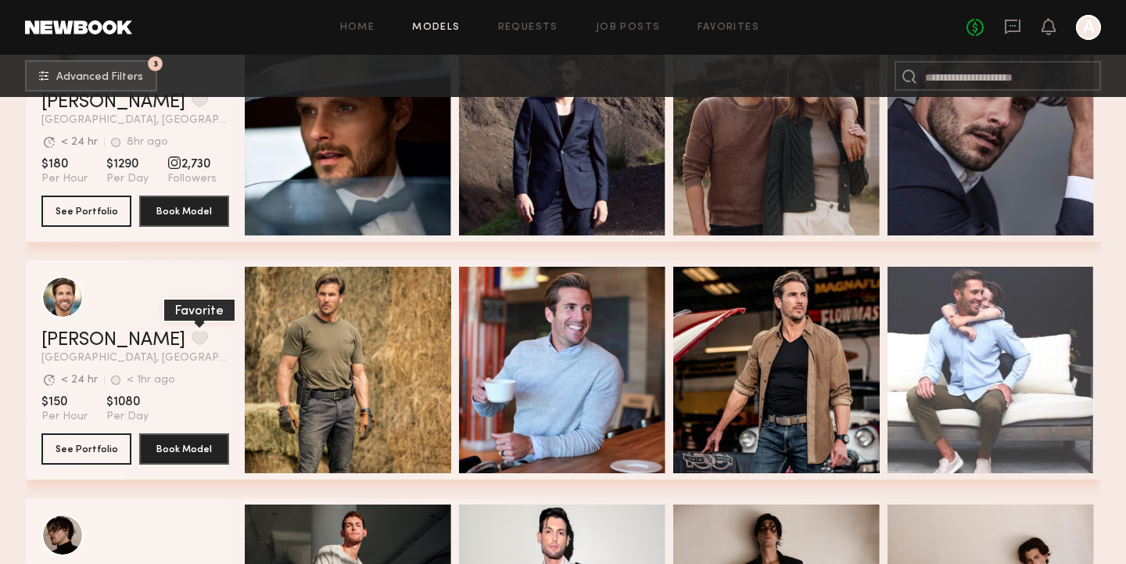
click at [203, 339] on button "grid" at bounding box center [200, 338] width 16 height 14
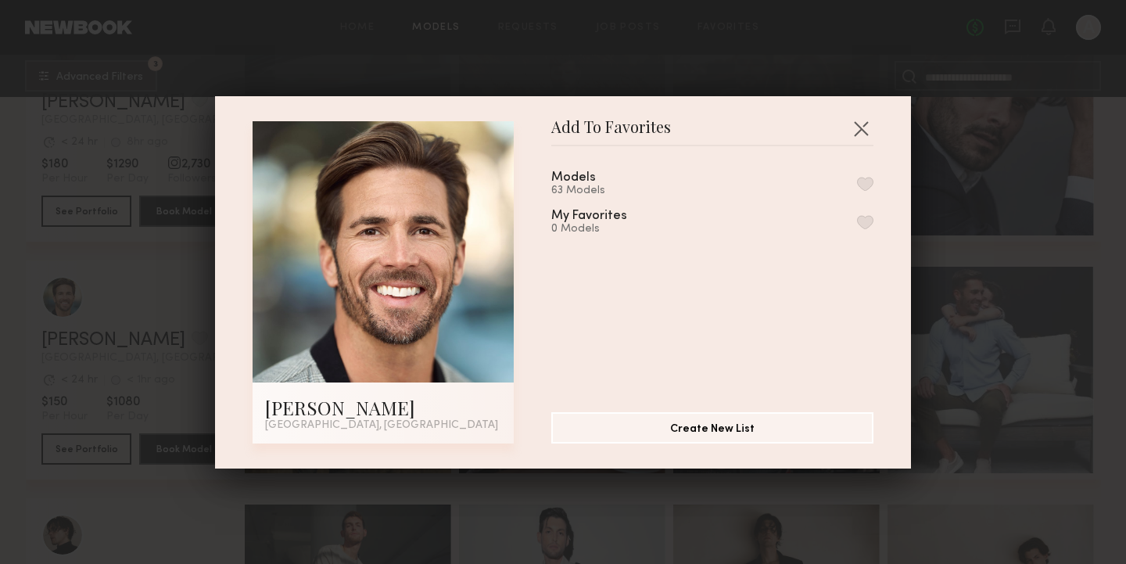
click at [867, 179] on button "button" at bounding box center [865, 184] width 16 height 14
click at [863, 124] on button "button" at bounding box center [860, 128] width 25 height 25
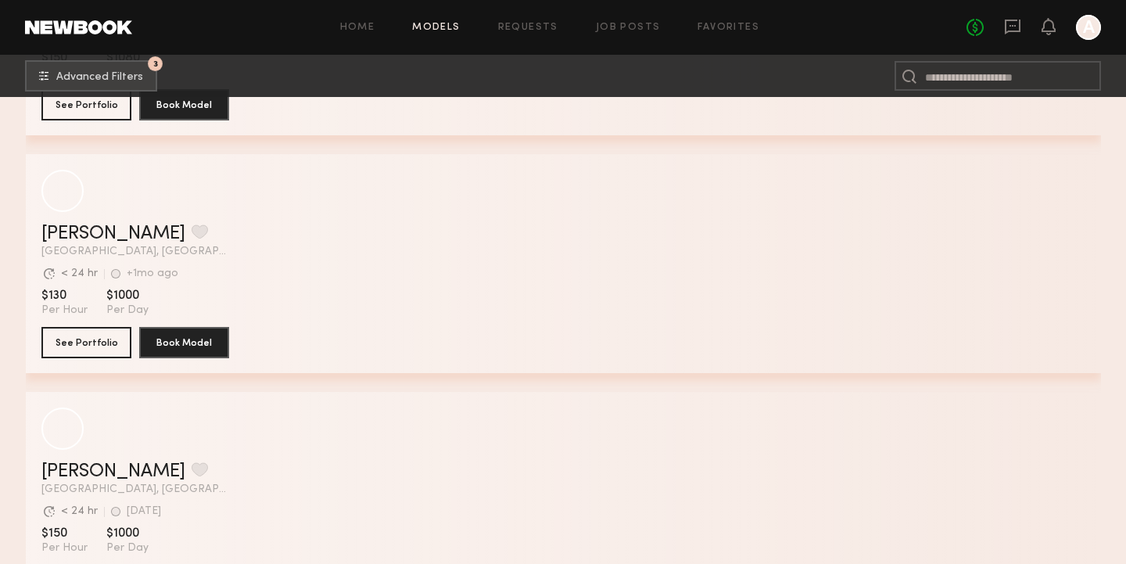
scroll to position [14950, 0]
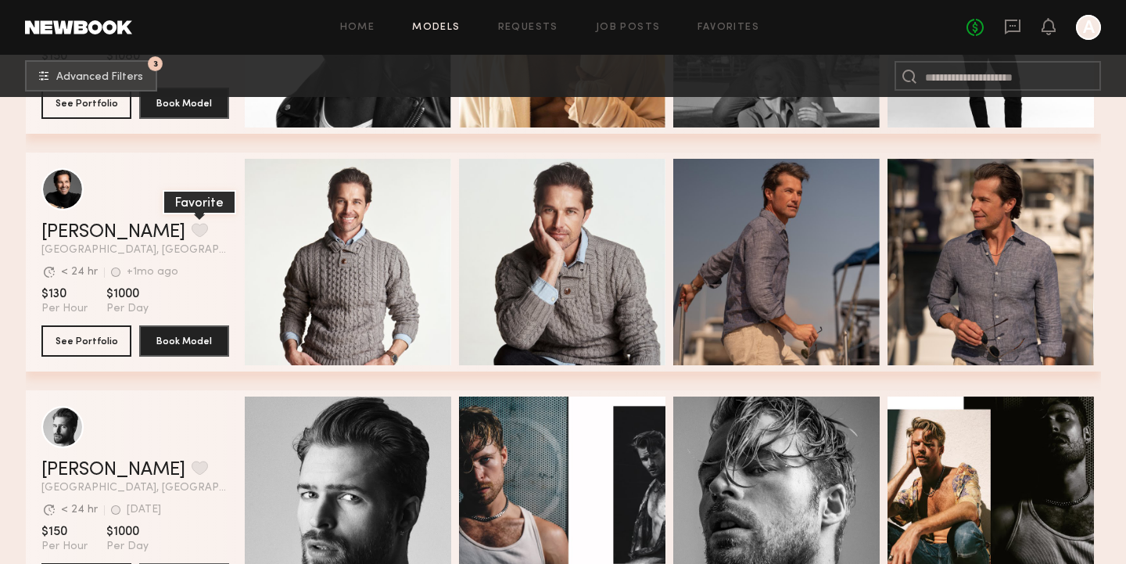
click at [192, 229] on button "grid" at bounding box center [200, 230] width 16 height 14
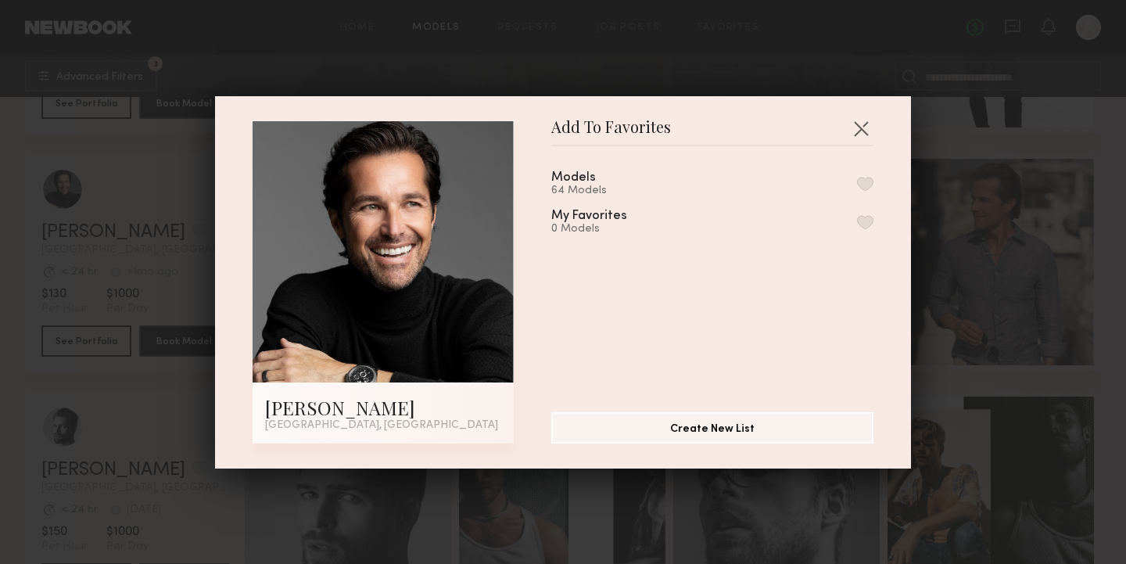
click at [866, 185] on button "button" at bounding box center [865, 184] width 16 height 14
click at [862, 131] on button "button" at bounding box center [860, 128] width 25 height 25
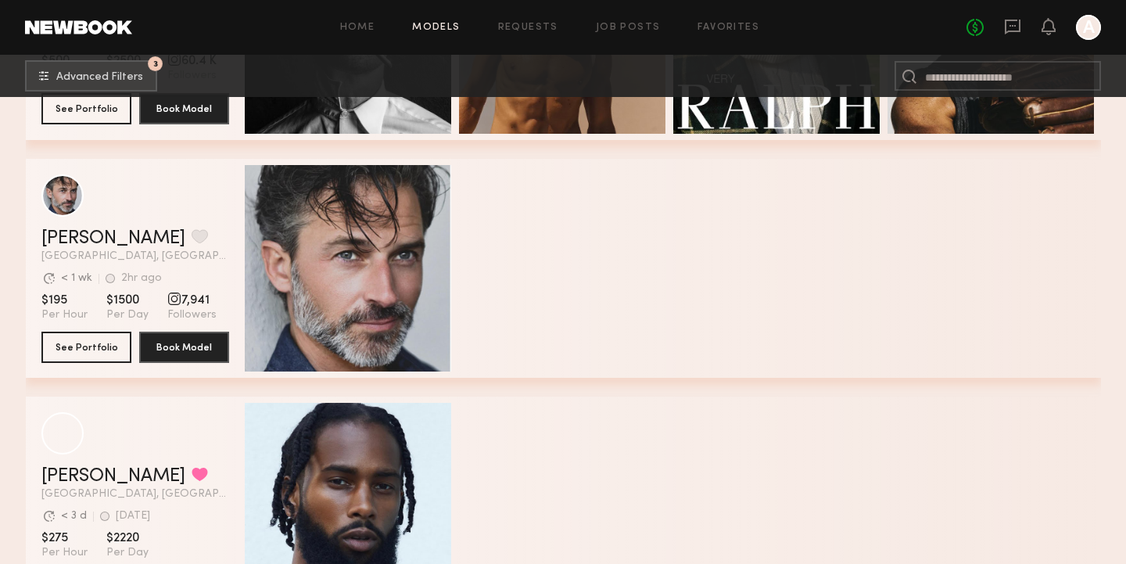
scroll to position [18513, 0]
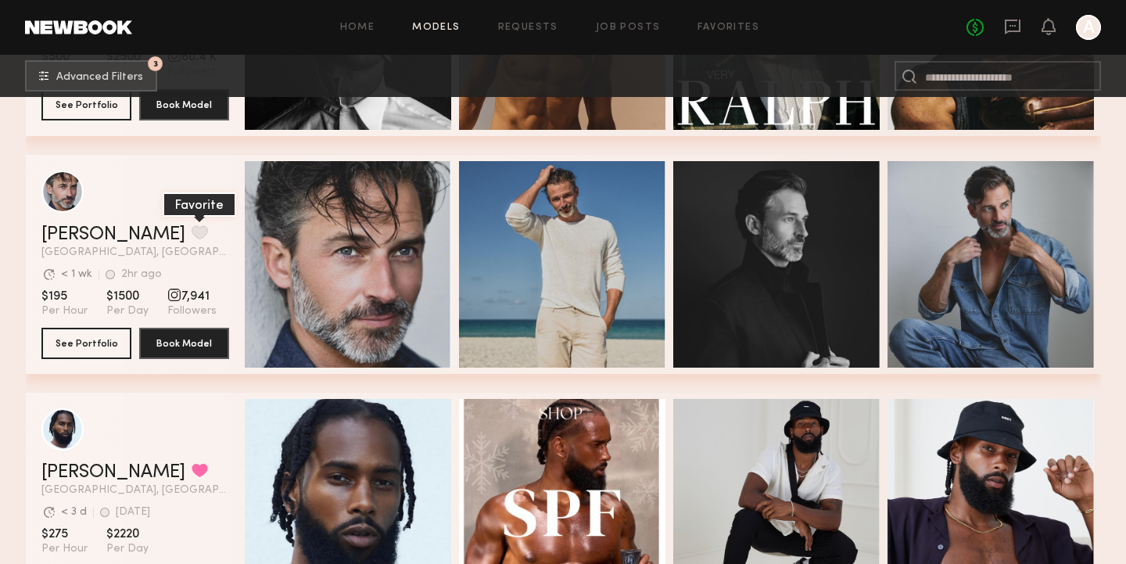
click at [192, 233] on button "grid" at bounding box center [200, 232] width 16 height 14
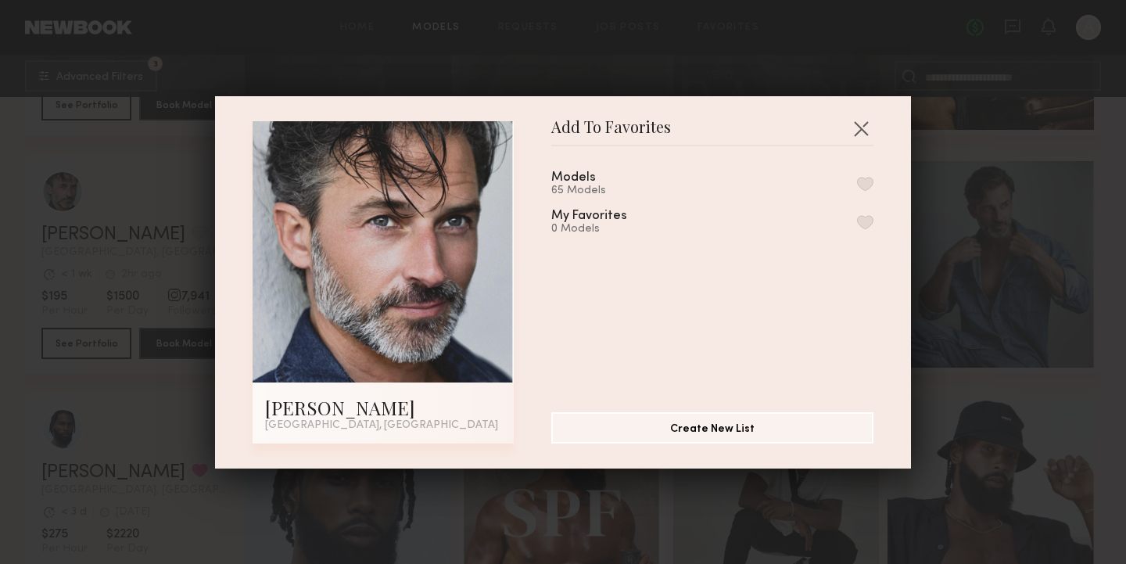
click at [852, 185] on div "Models 65 Models" at bounding box center [712, 184] width 322 height 26
click at [865, 182] on button "button" at bounding box center [865, 184] width 16 height 14
click at [864, 123] on button "button" at bounding box center [860, 128] width 25 height 25
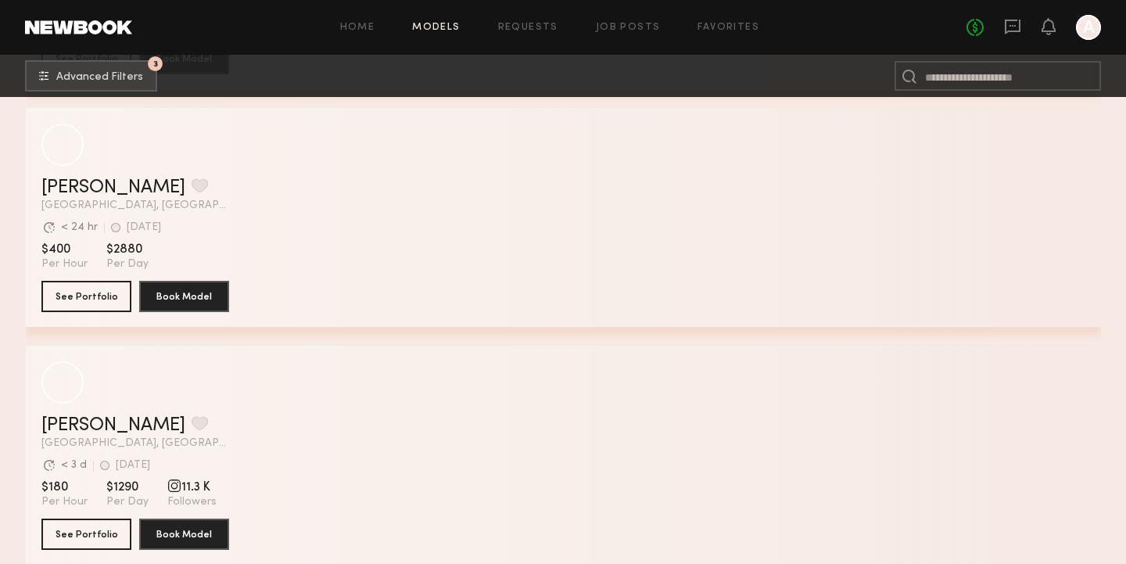
scroll to position [26405, 0]
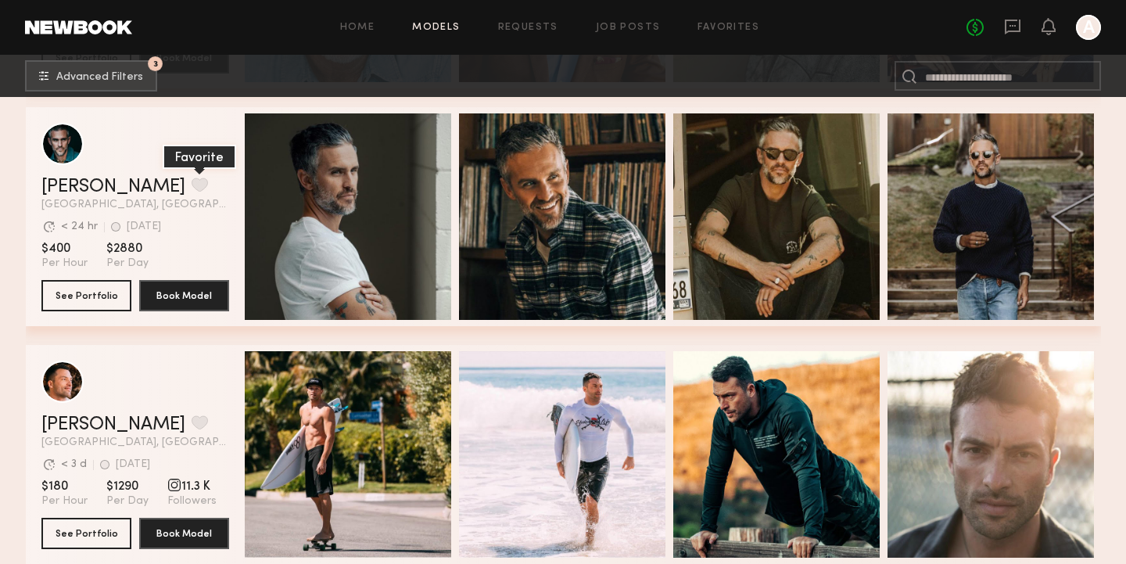
click at [192, 178] on button "grid" at bounding box center [200, 184] width 16 height 14
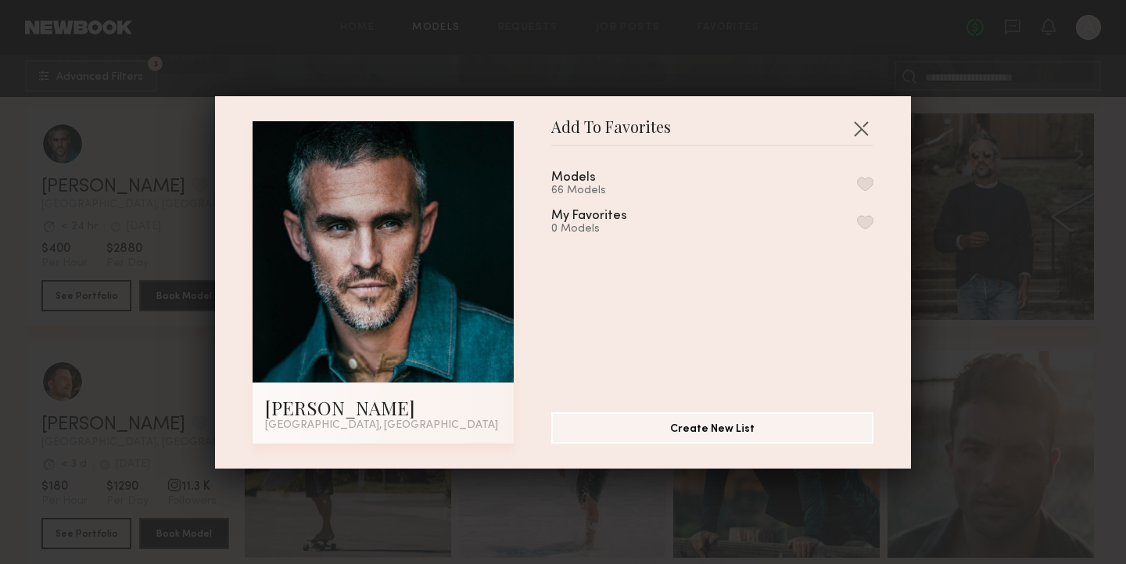
click at [871, 178] on button "button" at bounding box center [865, 184] width 16 height 14
click at [859, 125] on button "button" at bounding box center [860, 128] width 25 height 25
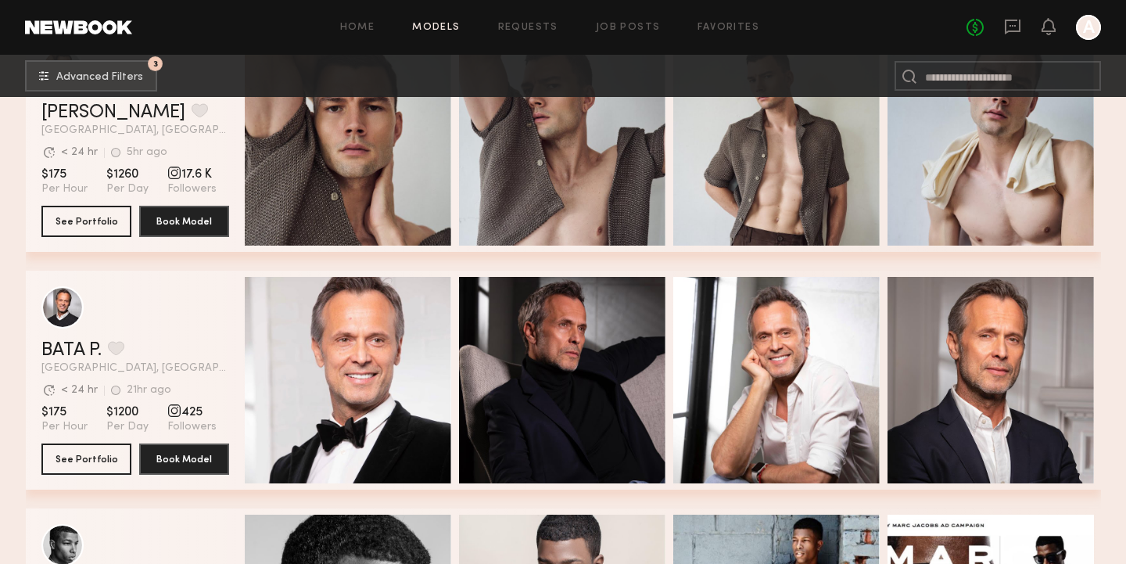
scroll to position [28782, 0]
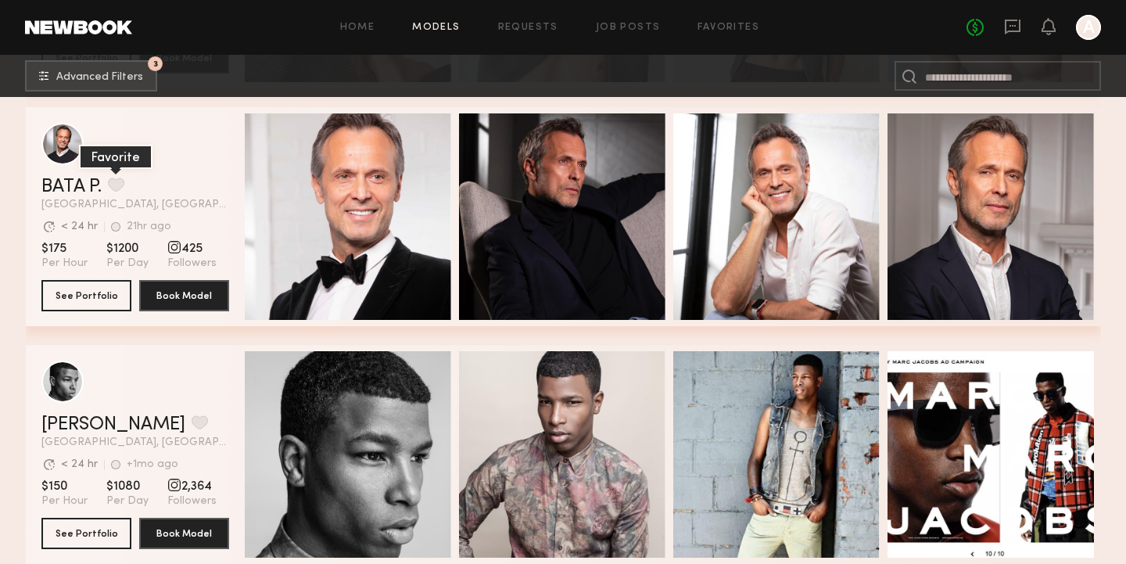
click at [124, 181] on button "grid" at bounding box center [116, 184] width 16 height 14
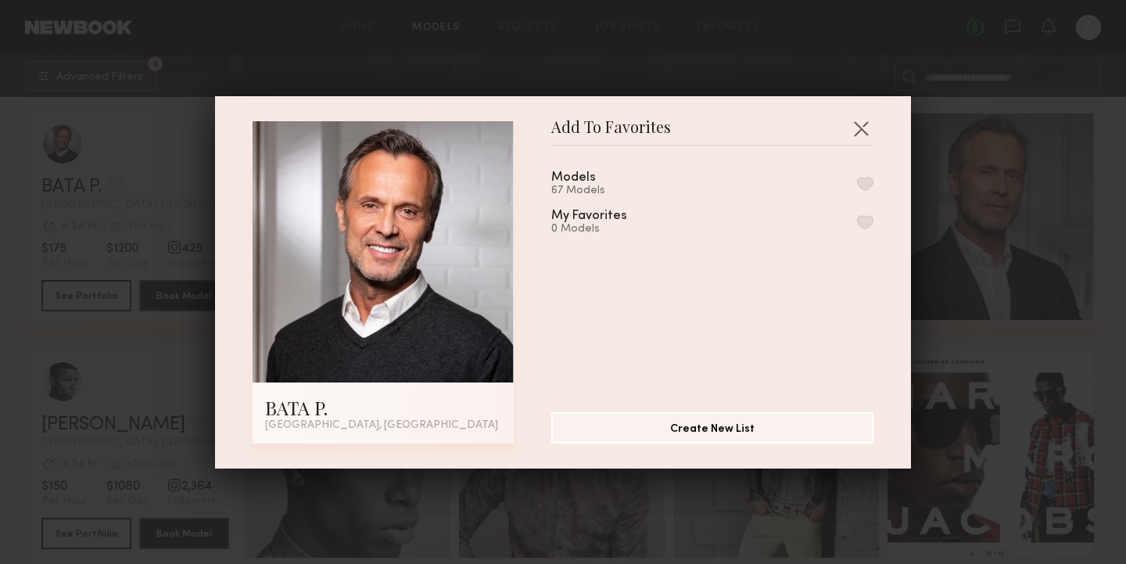
click at [858, 187] on button "button" at bounding box center [865, 184] width 16 height 14
click at [859, 130] on button "button" at bounding box center [860, 128] width 25 height 25
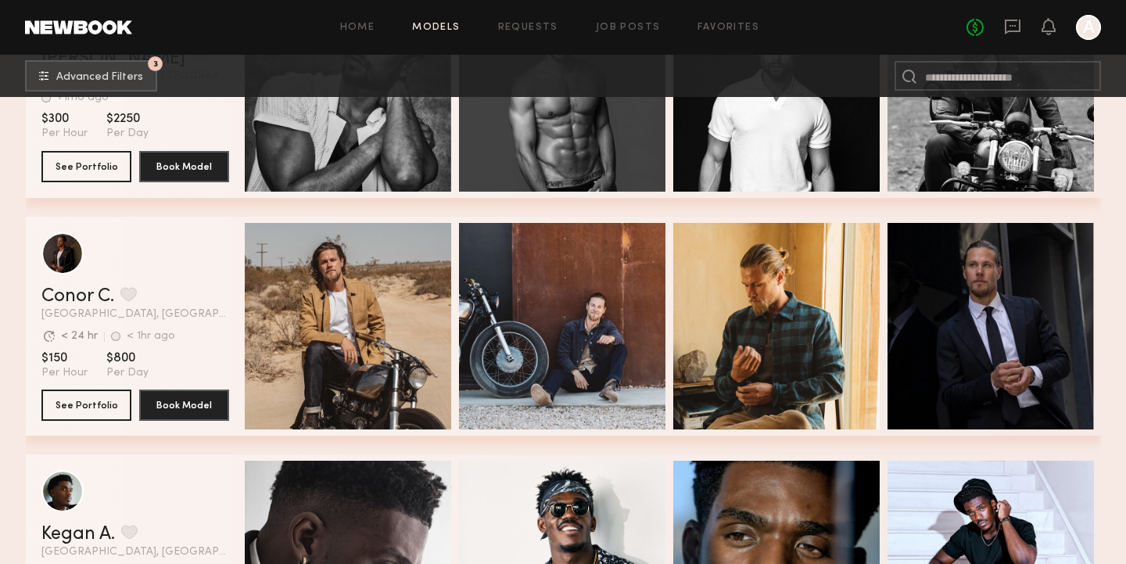
scroll to position [29860, 0]
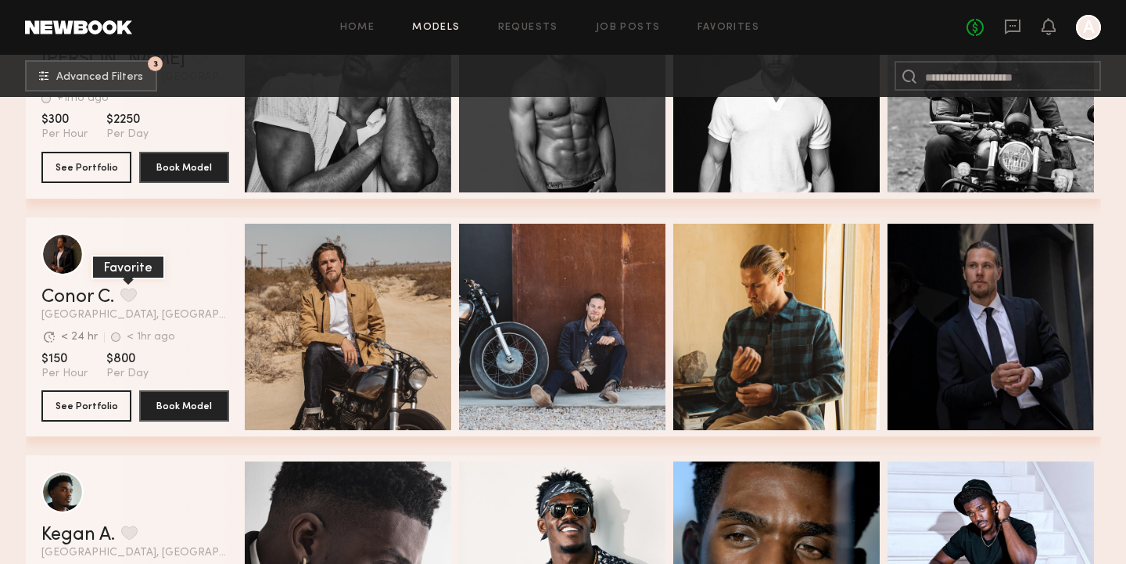
click at [131, 293] on button "grid" at bounding box center [128, 295] width 16 height 14
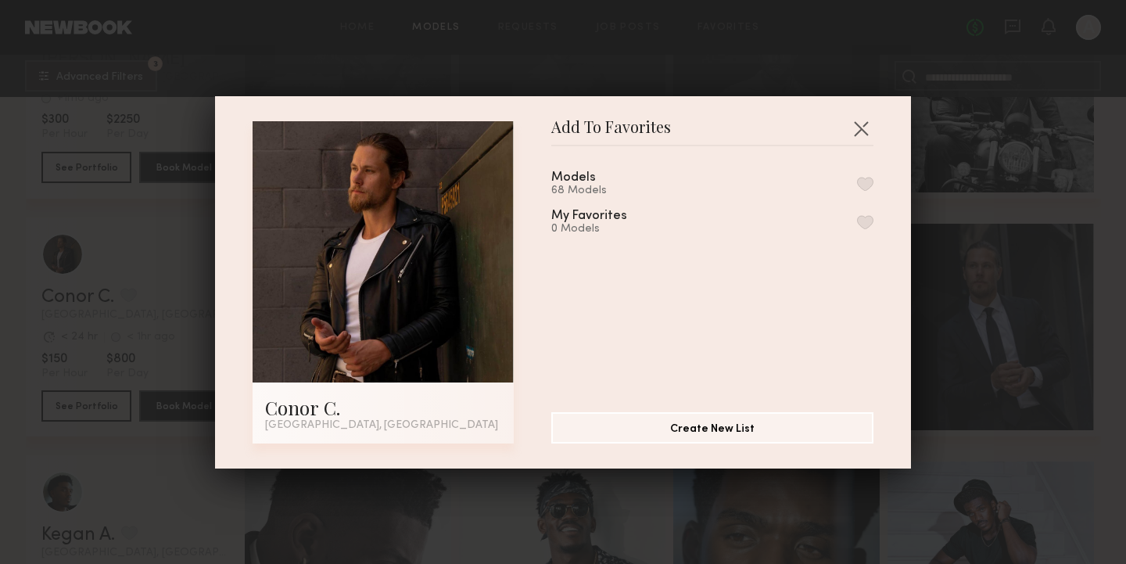
click at [860, 189] on button "button" at bounding box center [865, 184] width 16 height 14
click at [859, 131] on button "button" at bounding box center [860, 128] width 25 height 25
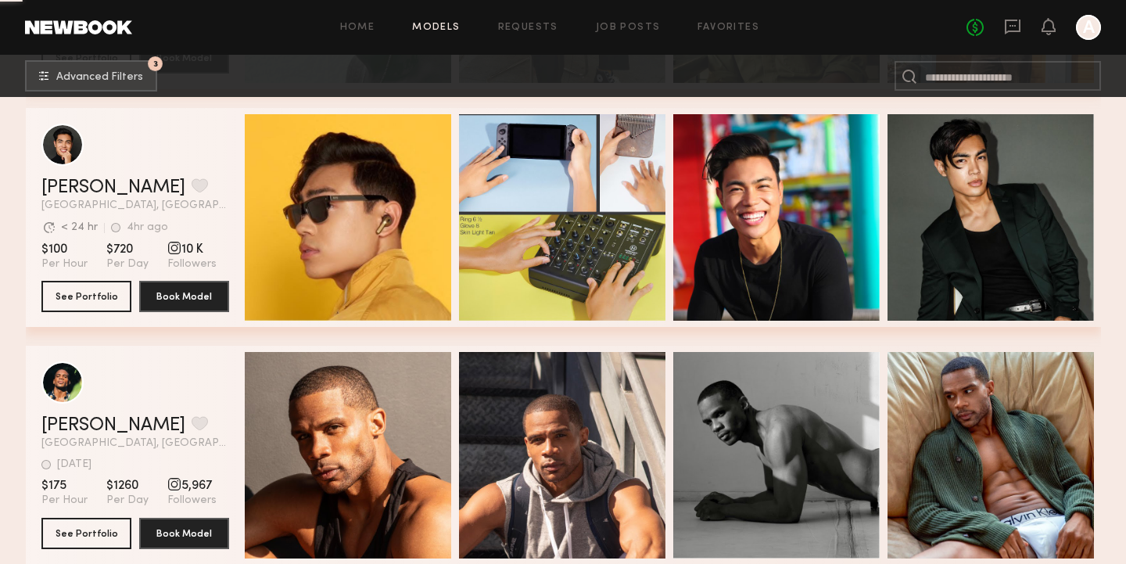
scroll to position [33310, 0]
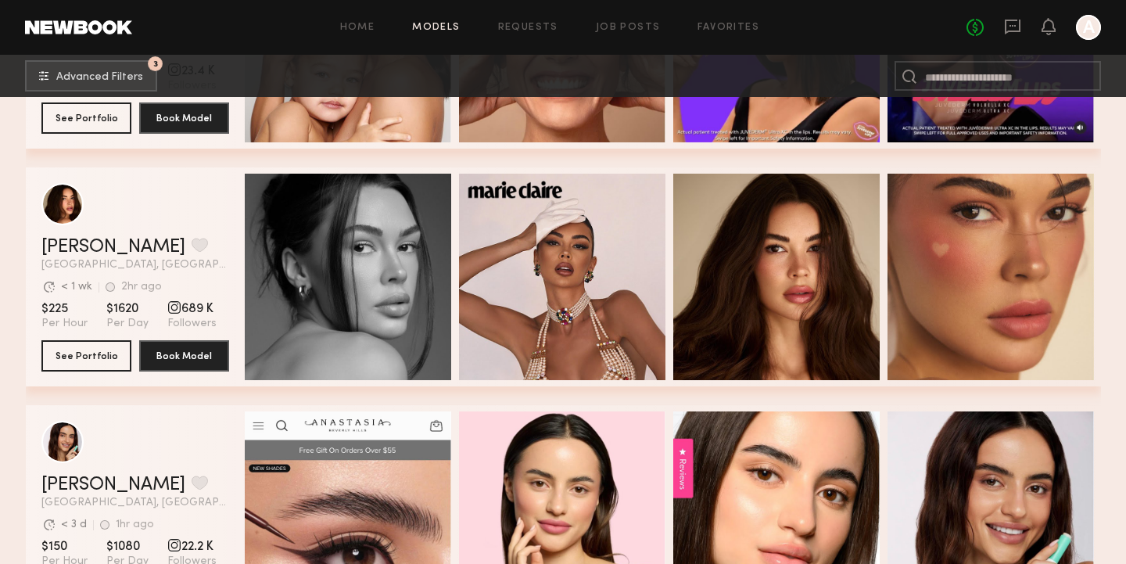
scroll to position [3049, 0]
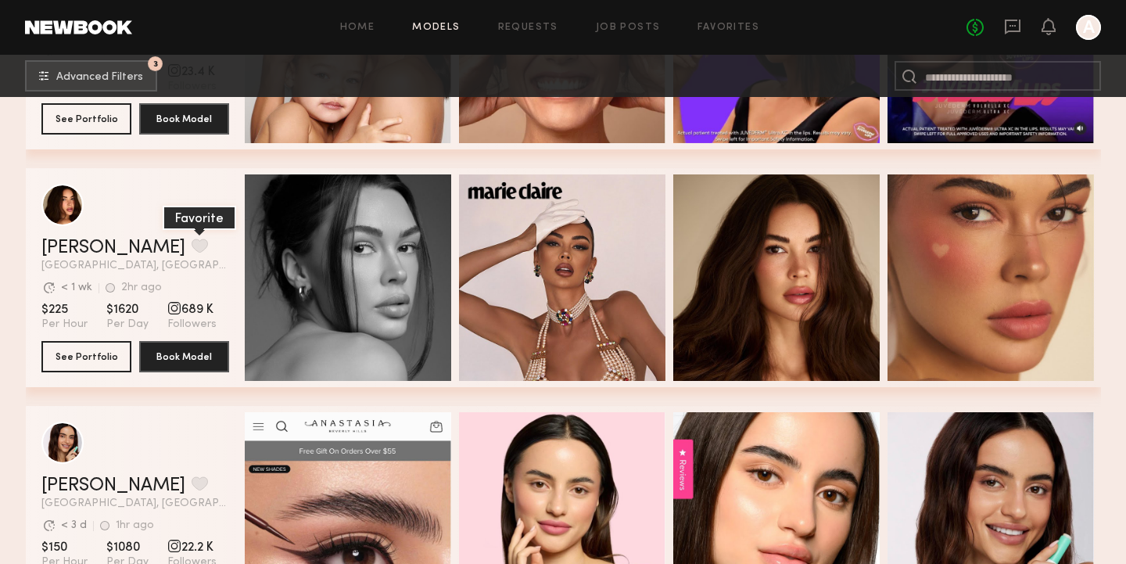
click at [192, 244] on button "grid" at bounding box center [200, 245] width 16 height 14
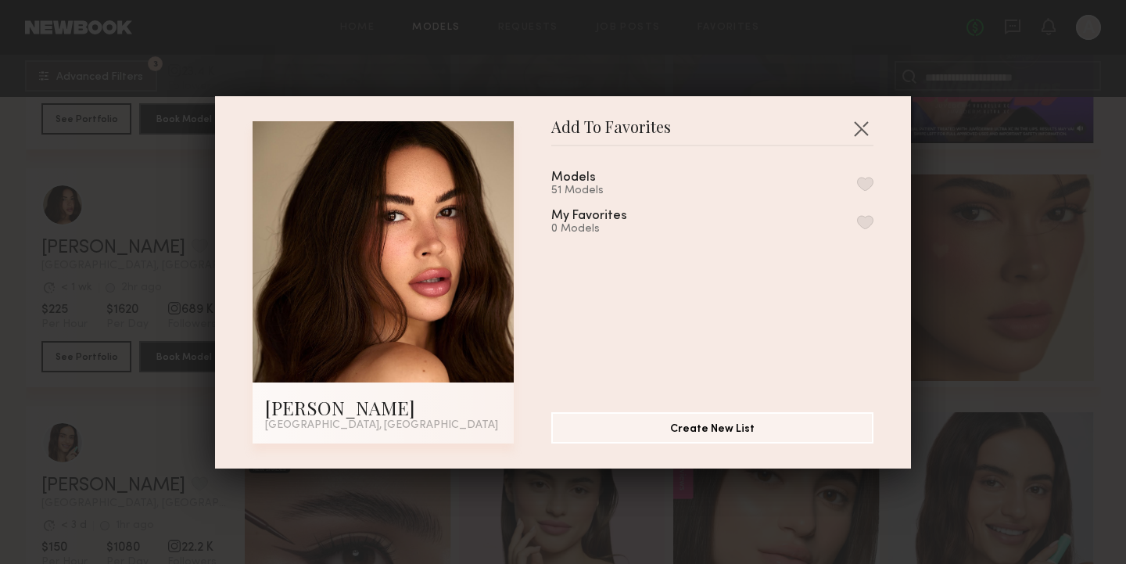
click at [866, 185] on button "button" at bounding box center [865, 184] width 16 height 14
click at [863, 125] on button "button" at bounding box center [860, 128] width 25 height 25
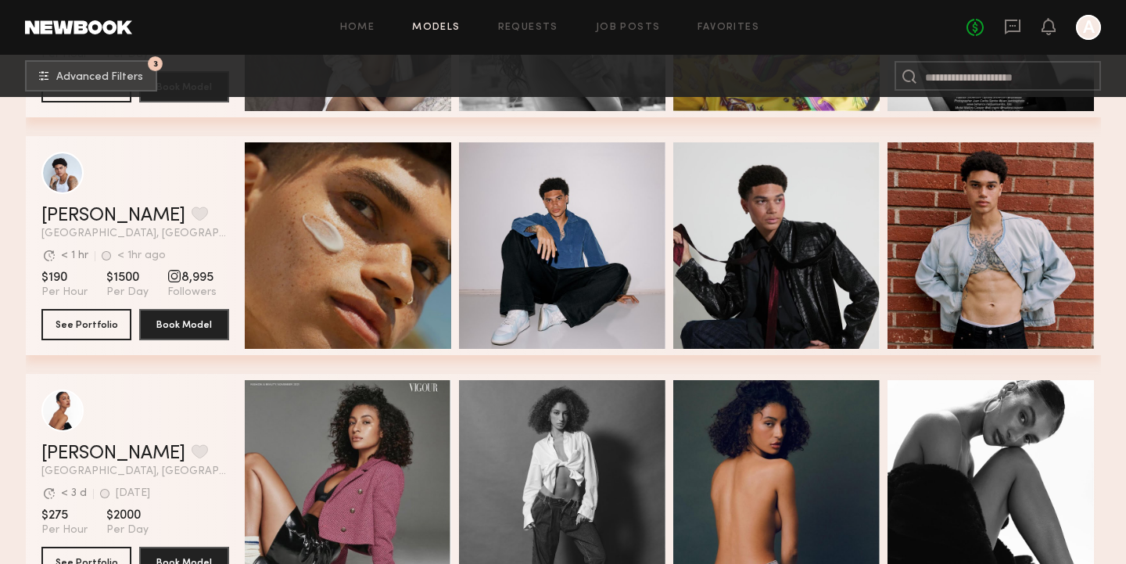
scroll to position [4507, 0]
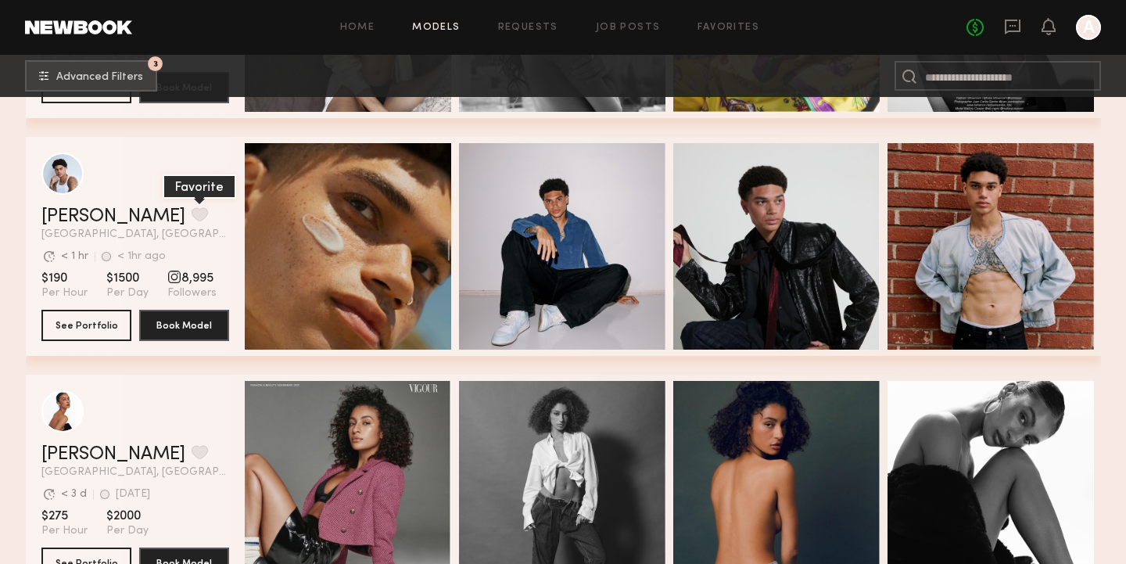
click at [192, 218] on button "grid" at bounding box center [200, 214] width 16 height 14
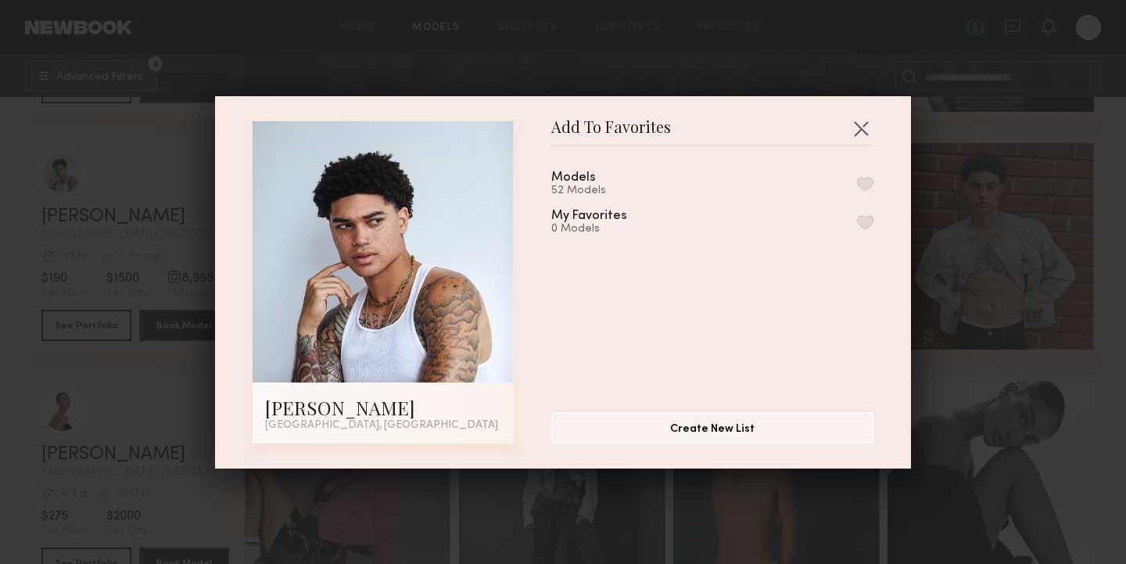
click at [866, 177] on button "button" at bounding box center [865, 184] width 16 height 14
click at [866, 122] on button "button" at bounding box center [860, 128] width 25 height 25
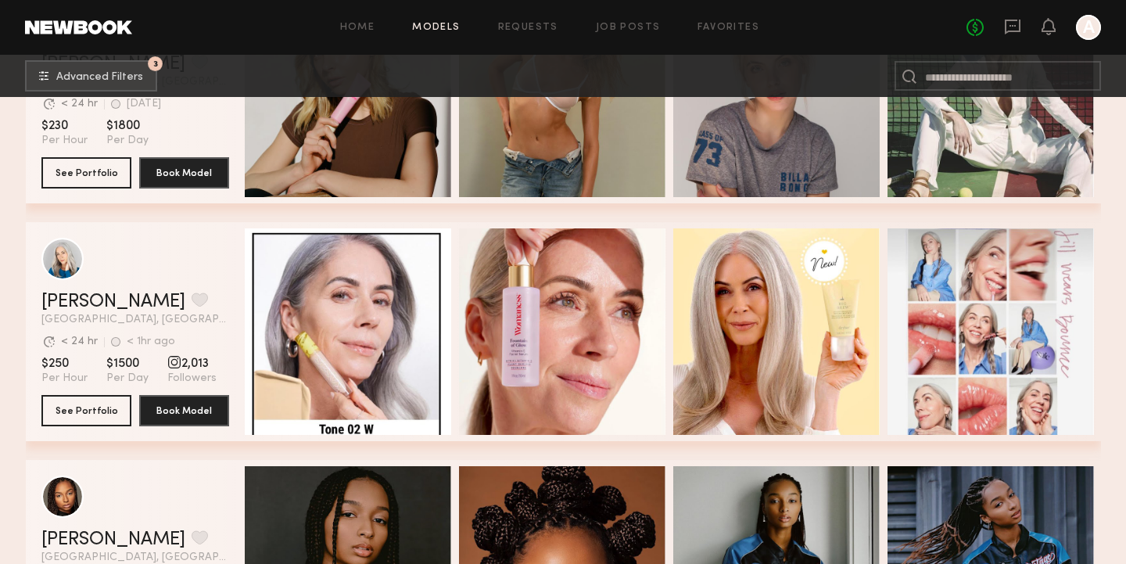
scroll to position [7245, 0]
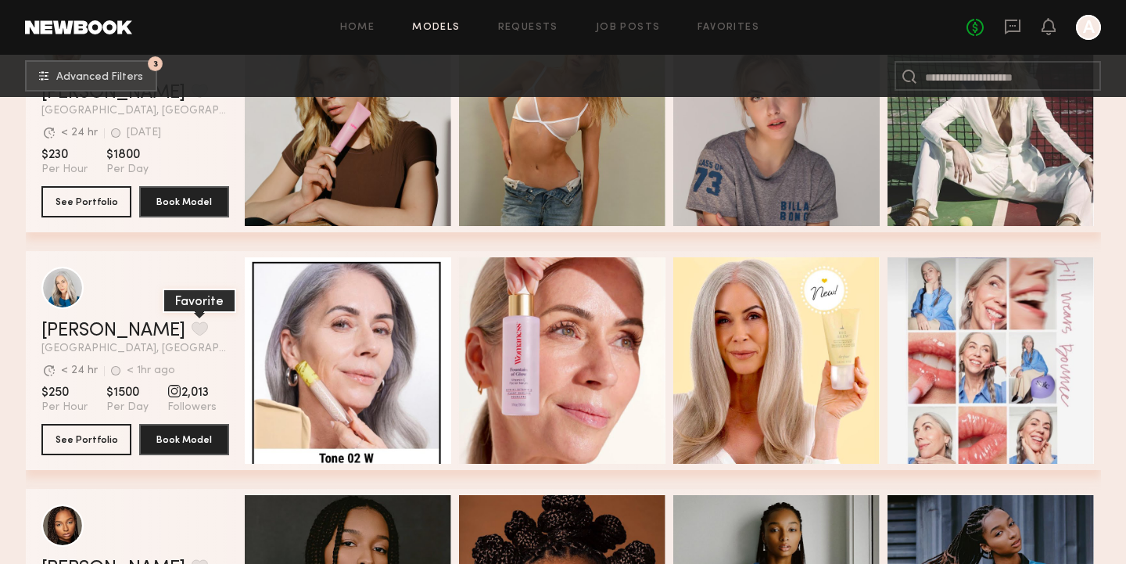
click at [192, 331] on button "grid" at bounding box center [200, 328] width 16 height 14
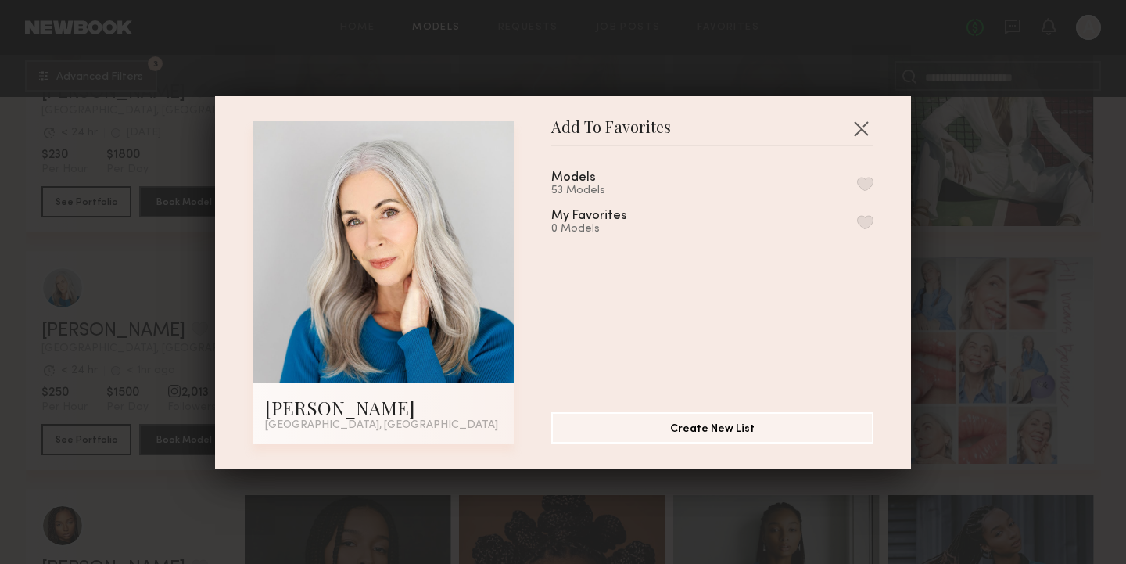
click at [864, 179] on button "button" at bounding box center [865, 184] width 16 height 14
click at [860, 120] on button "button" at bounding box center [860, 128] width 25 height 25
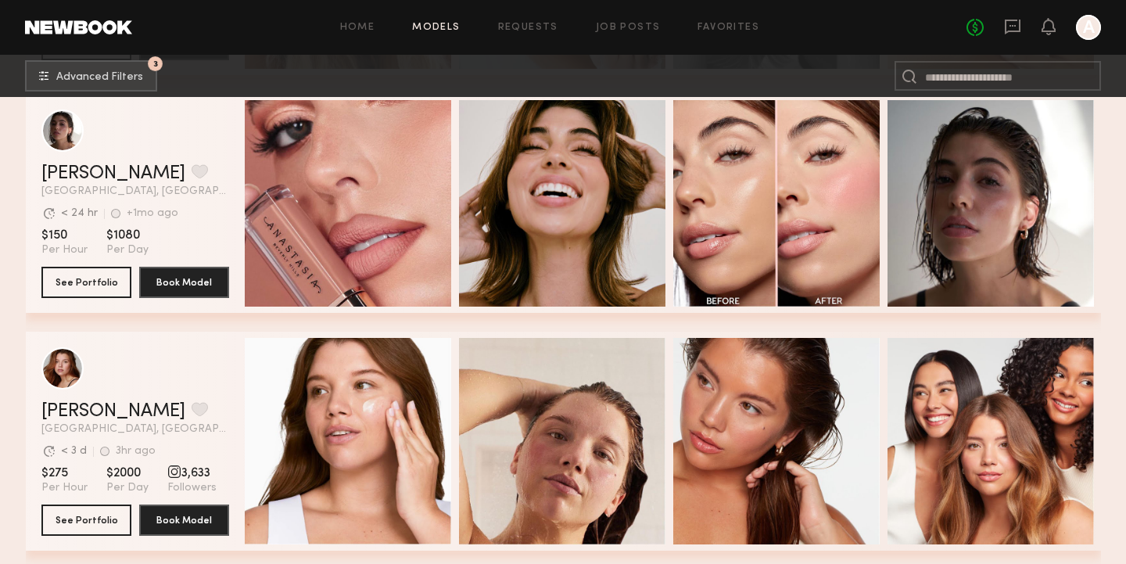
scroll to position [11126, 0]
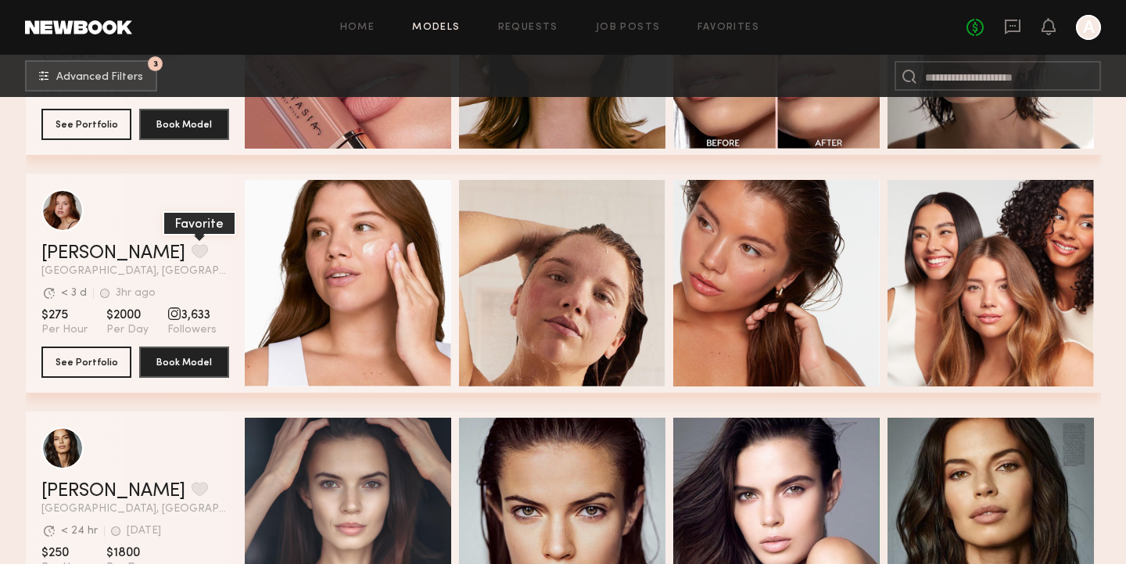
click at [192, 249] on button "grid" at bounding box center [200, 251] width 16 height 14
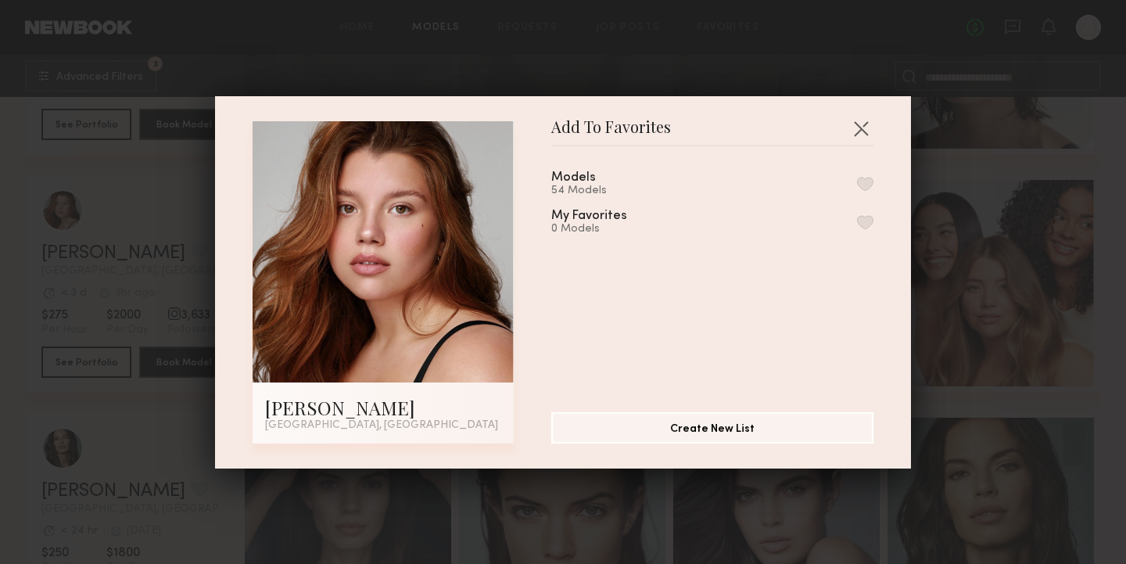
click at [874, 185] on div "Models 54 Models My Favorites 0 Models" at bounding box center [720, 273] width 338 height 228
click at [872, 184] on button "button" at bounding box center [865, 184] width 16 height 14
click at [869, 140] on header "Add To Favorites" at bounding box center [712, 133] width 322 height 25
click at [857, 112] on div "Add To Favorites Eleena M. Los Angeles, CA Add To Favorites Models 55 Models Re…" at bounding box center [563, 282] width 696 height 372
click at [857, 124] on button "button" at bounding box center [860, 128] width 25 height 25
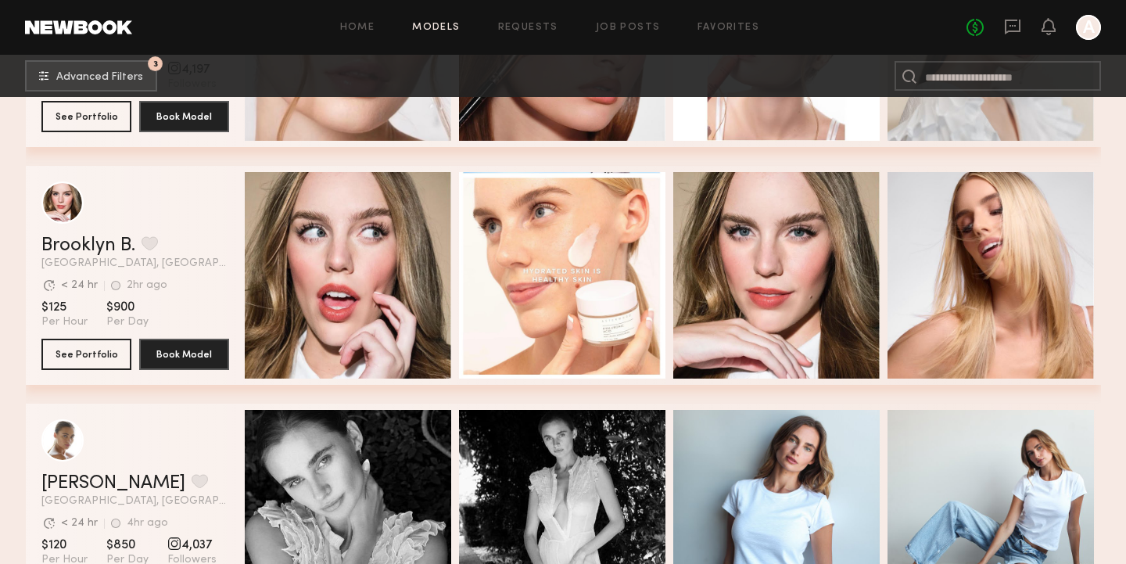
scroll to position [12568, 0]
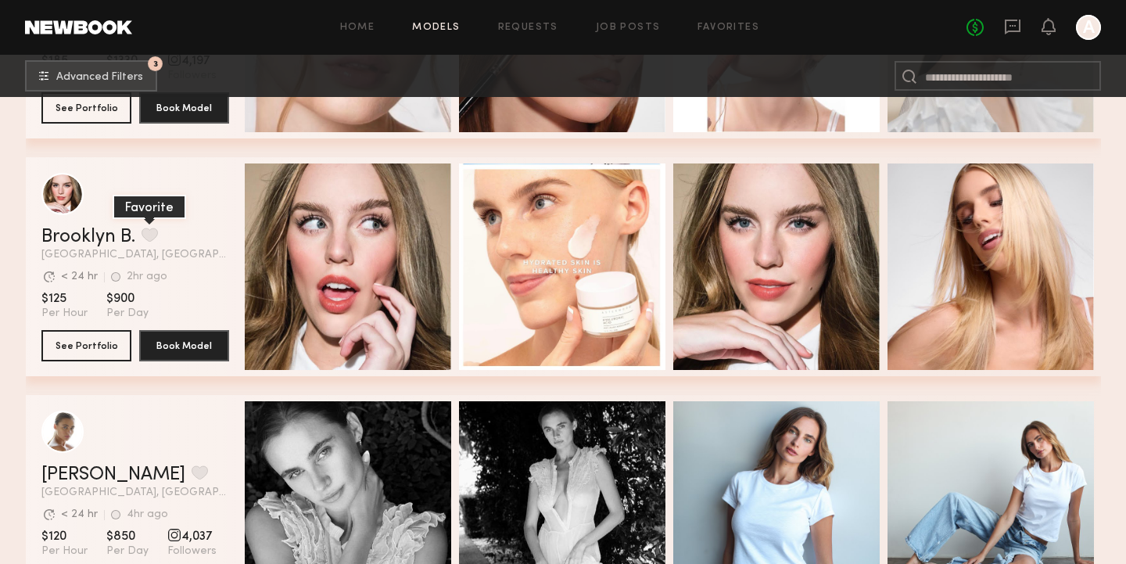
click at [149, 238] on button "grid" at bounding box center [150, 235] width 16 height 14
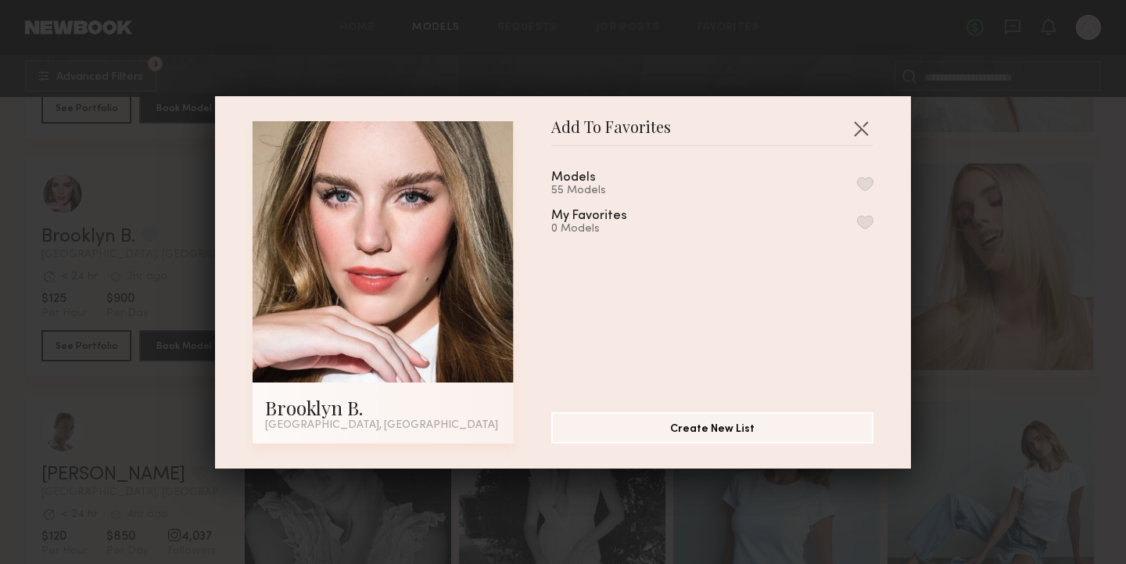
click at [868, 185] on button "button" at bounding box center [865, 184] width 16 height 14
click at [861, 113] on div "Add To Favorites Brooklyn B. Los Angeles, CA Add To Favorites Models 56 Models …" at bounding box center [563, 282] width 696 height 372
click at [861, 129] on button "button" at bounding box center [860, 128] width 25 height 25
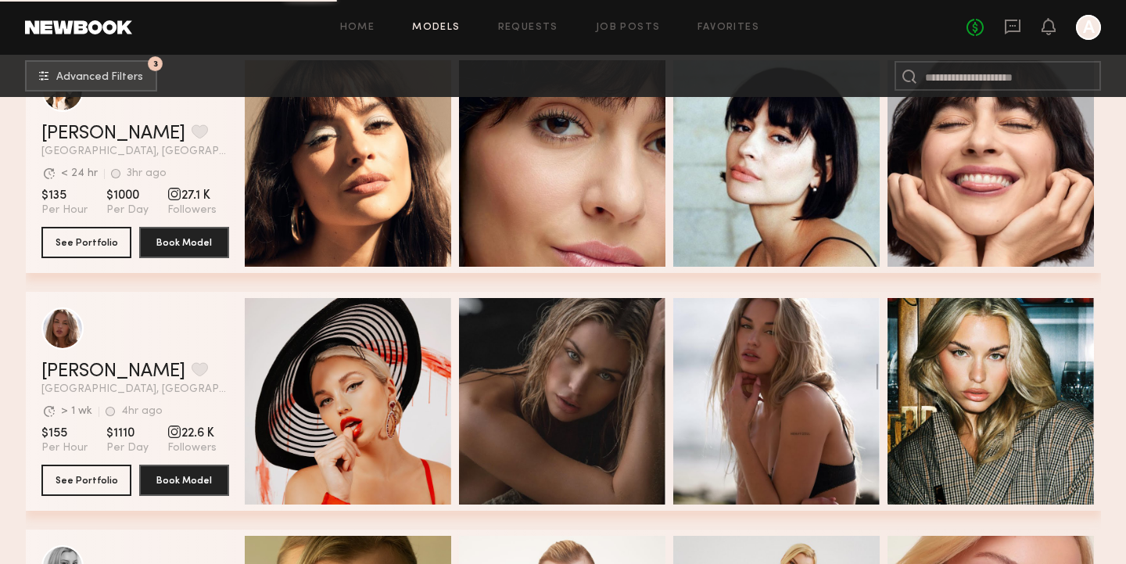
scroll to position [13574, 0]
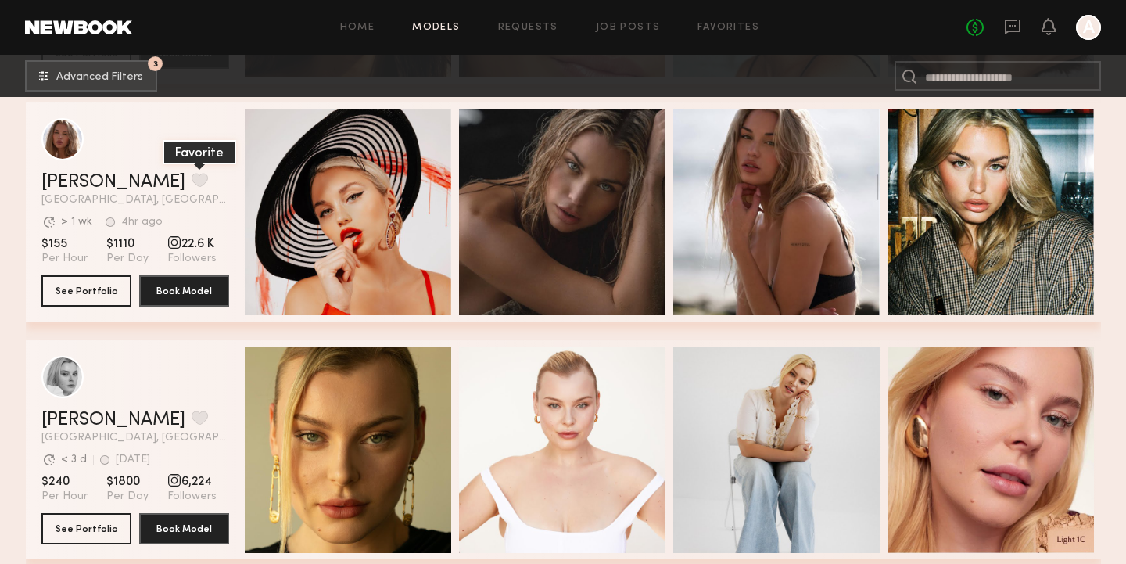
click at [192, 176] on button "grid" at bounding box center [200, 180] width 16 height 14
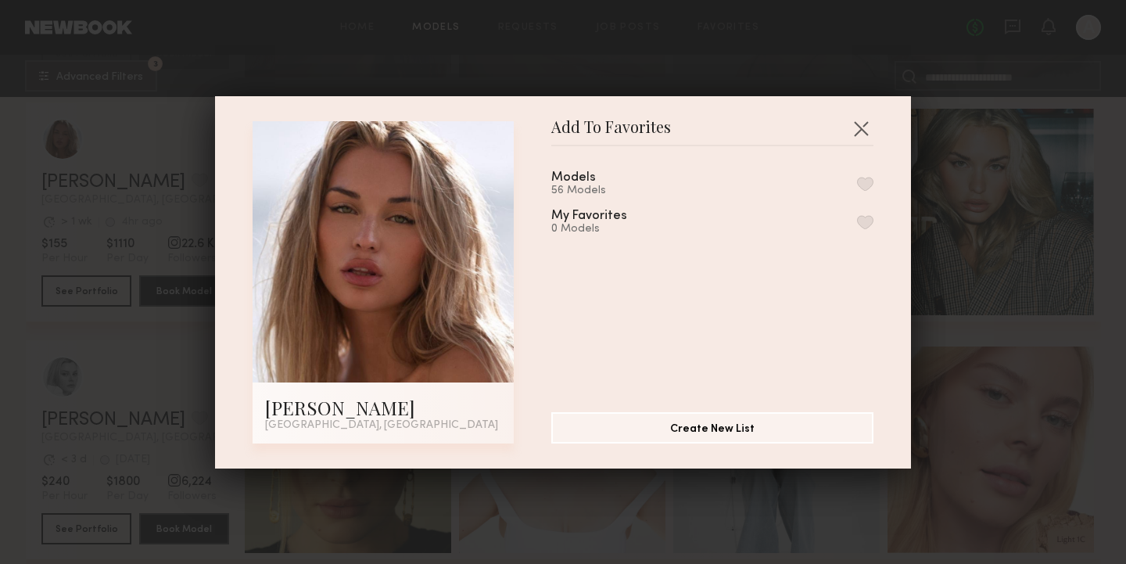
click at [863, 180] on button "button" at bounding box center [865, 184] width 16 height 14
click at [858, 127] on button "button" at bounding box center [860, 128] width 25 height 25
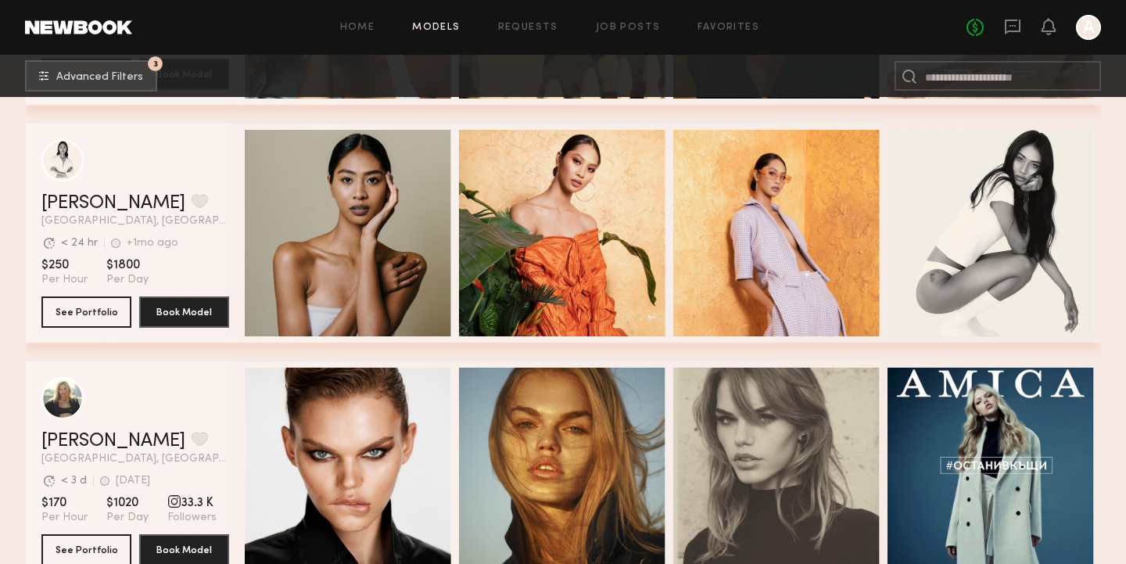
scroll to position [17359, 0]
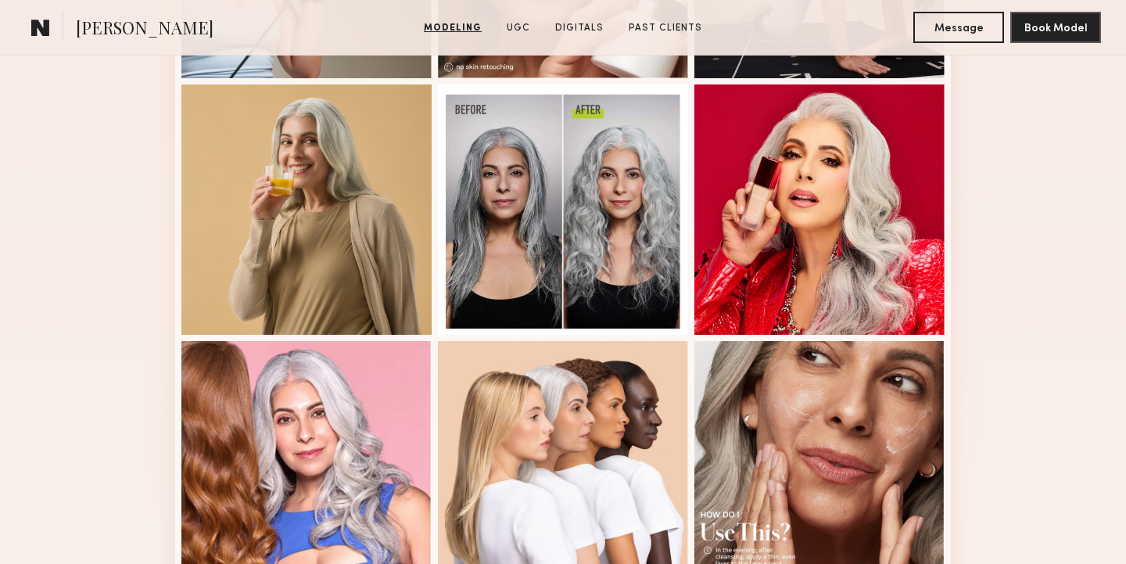
scroll to position [1037, 0]
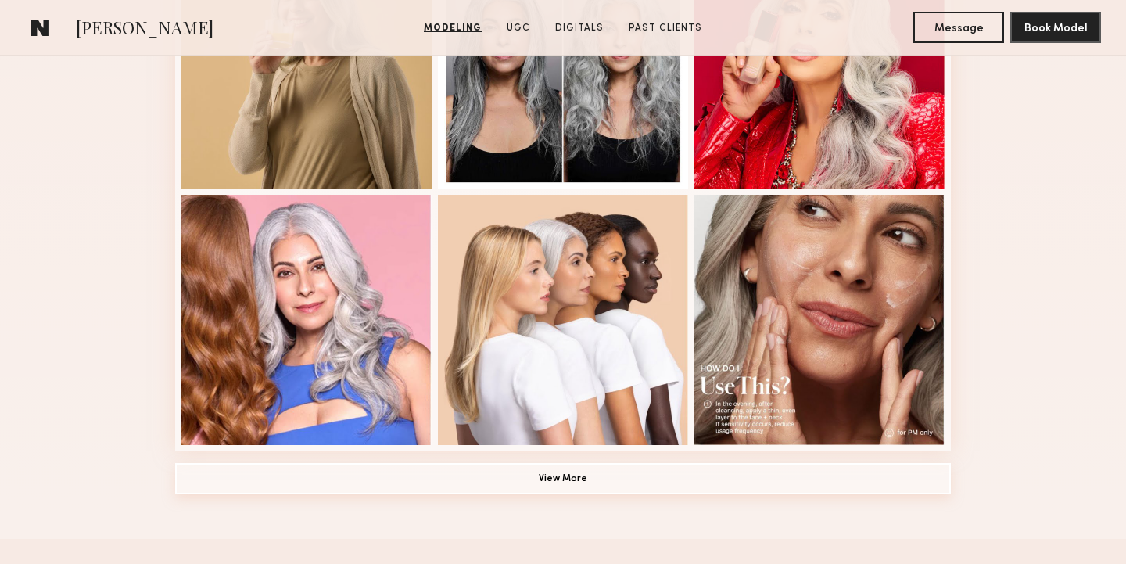
click at [539, 477] on button "View More" at bounding box center [563, 478] width 776 height 31
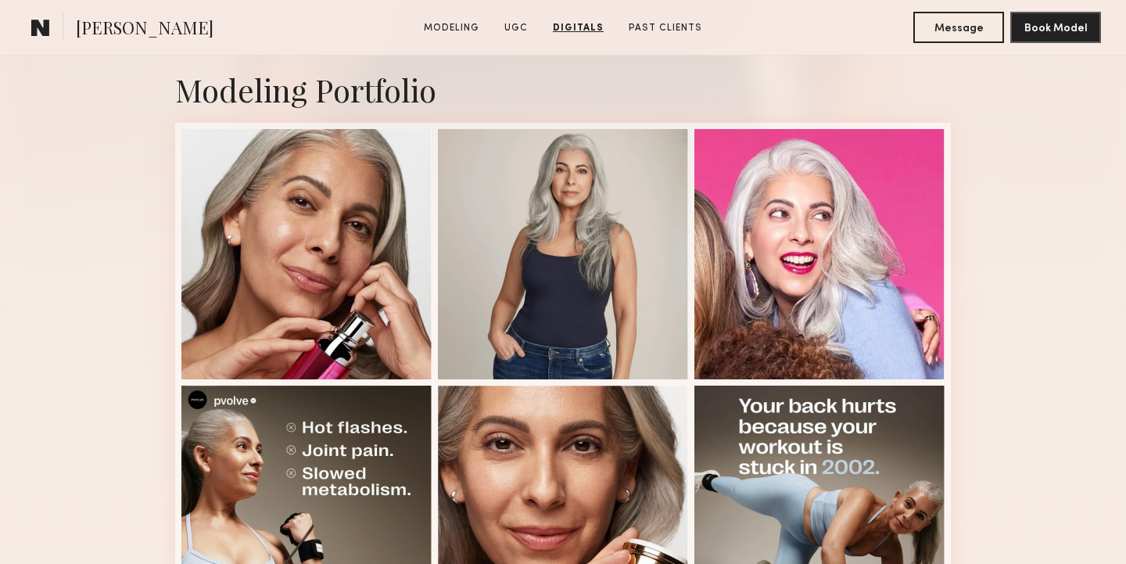
scroll to position [0, 0]
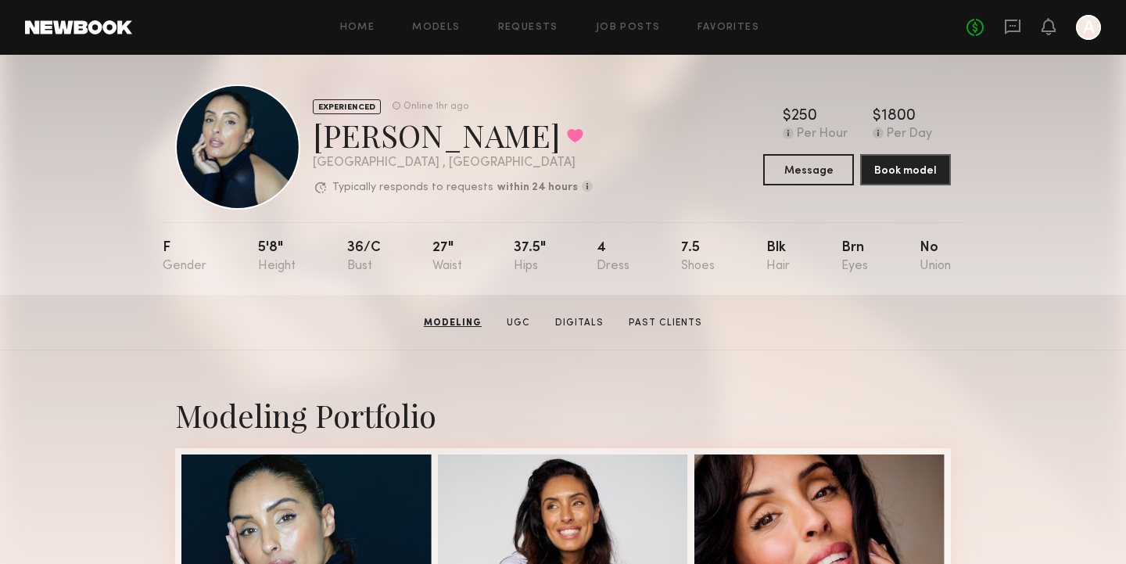
scroll to position [9, 0]
click at [642, 328] on section "Gloria E. Modeling UGC Digitals Past Clients Message Book Model" at bounding box center [563, 322] width 1126 height 56
click at [636, 318] on link "Past Clients" at bounding box center [665, 322] width 86 height 14
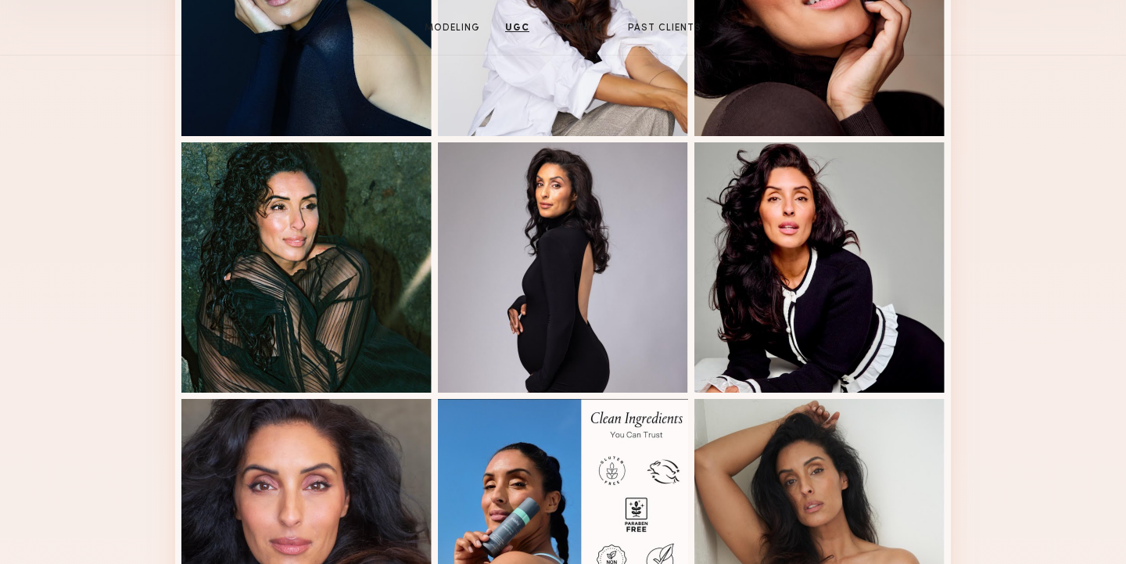
scroll to position [0, 0]
